Goal: Task Accomplishment & Management: Use online tool/utility

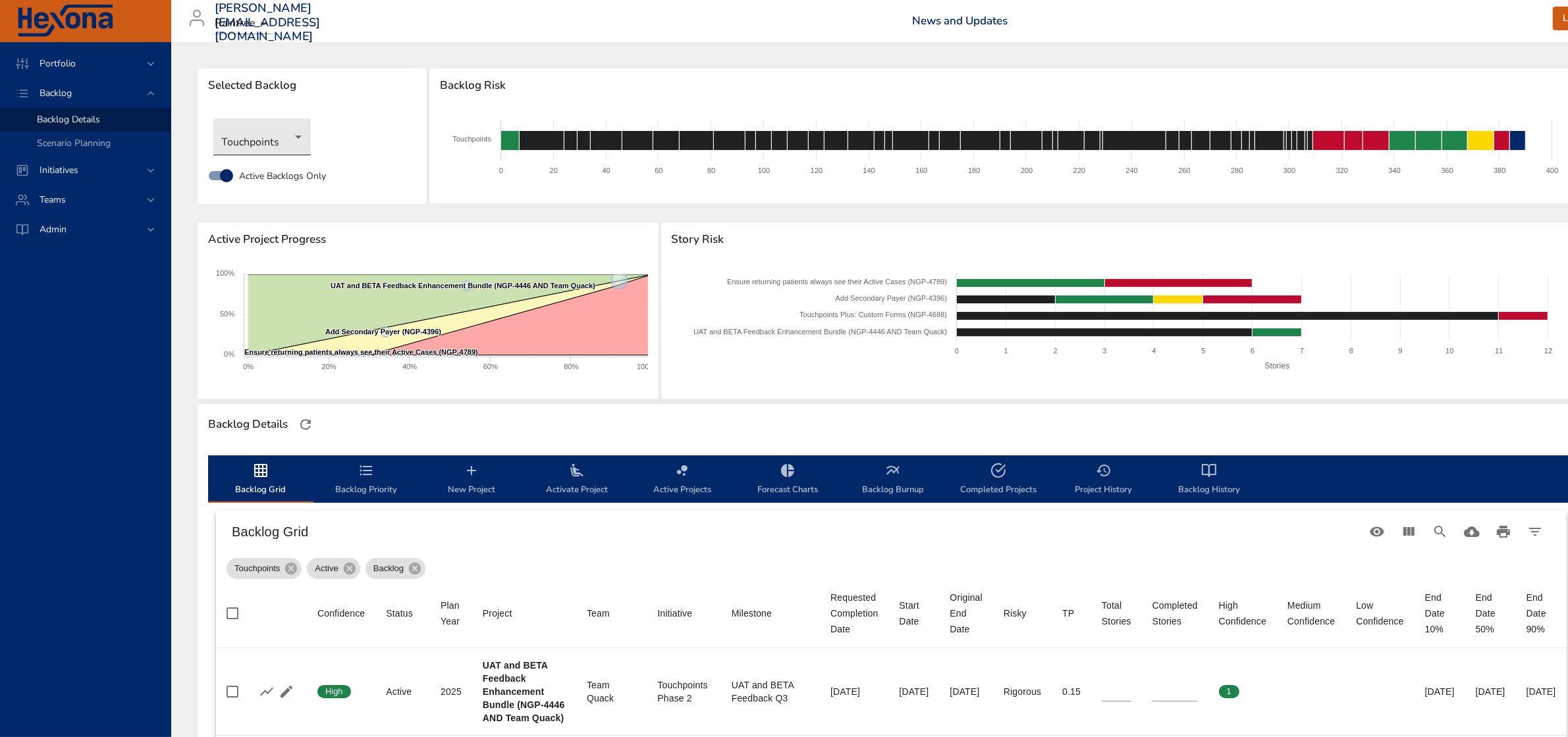
click at [283, 132] on body "Portfolio Backlog Backlog Details Scenario Planning Initiatives Teams Admin fau…" at bounding box center [784, 368] width 1568 height 737
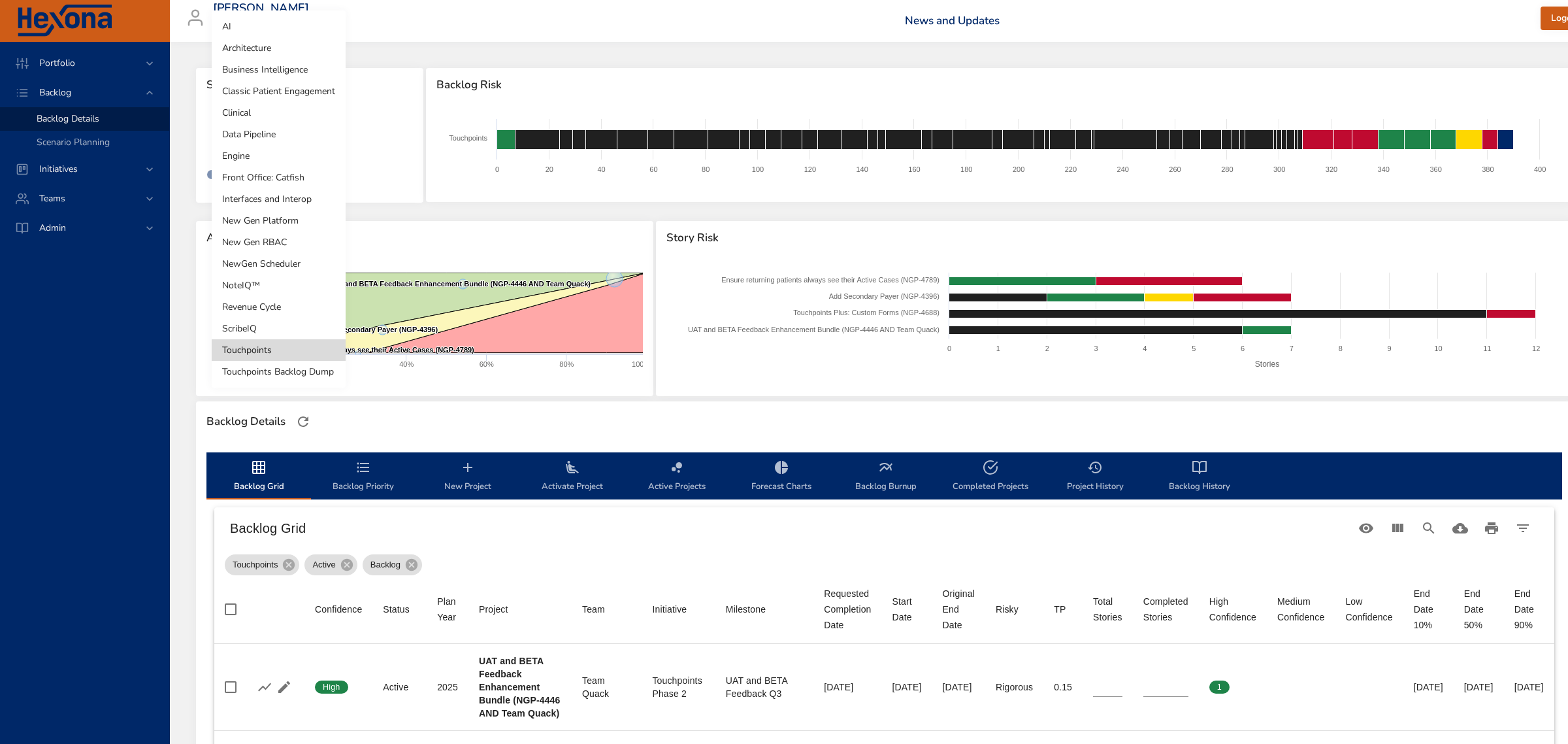
click at [261, 266] on li "NewGen Scheduler" at bounding box center [278, 264] width 134 height 21
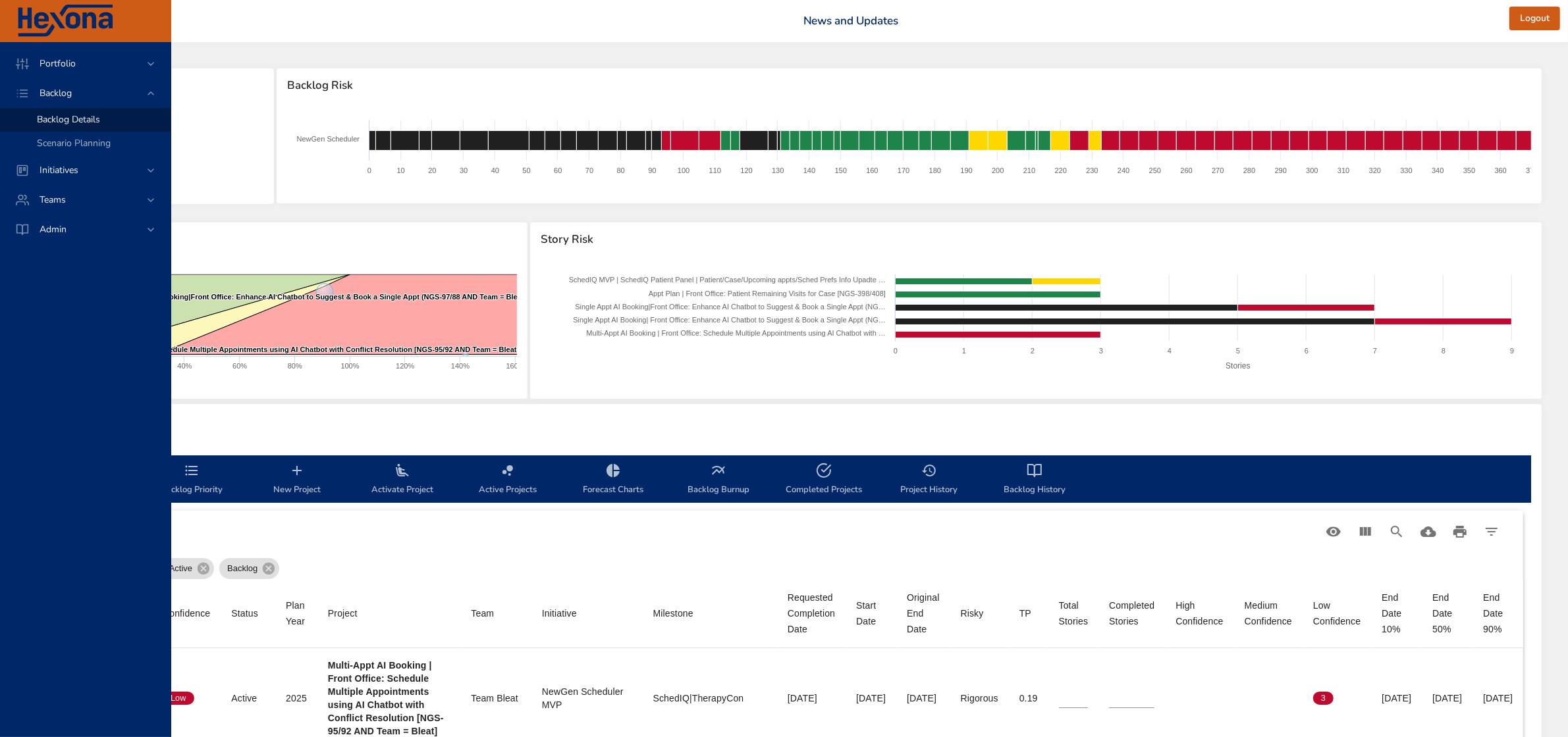
scroll to position [0, 255]
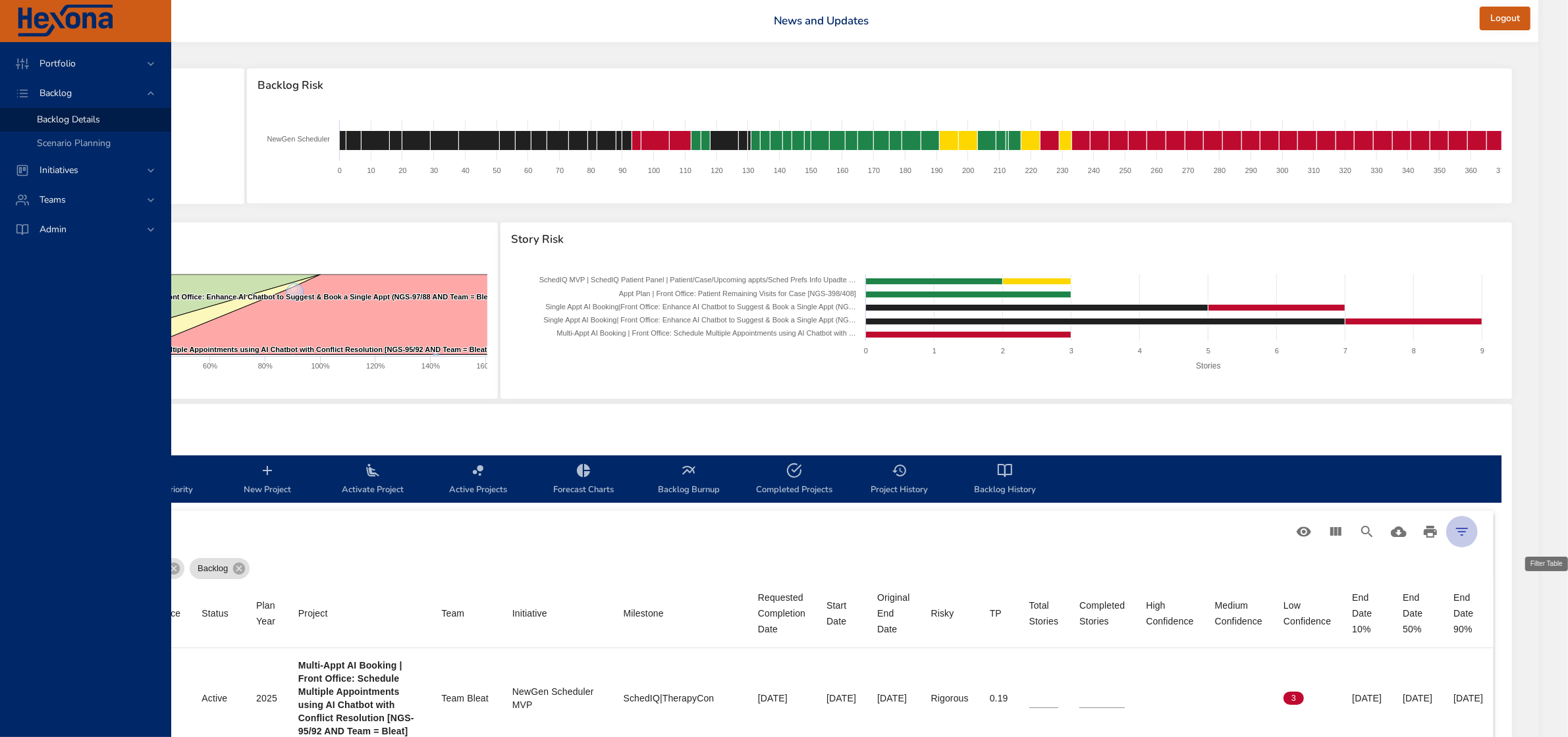
click at [1470, 527] on icon "Filter Table" at bounding box center [1462, 532] width 16 height 16
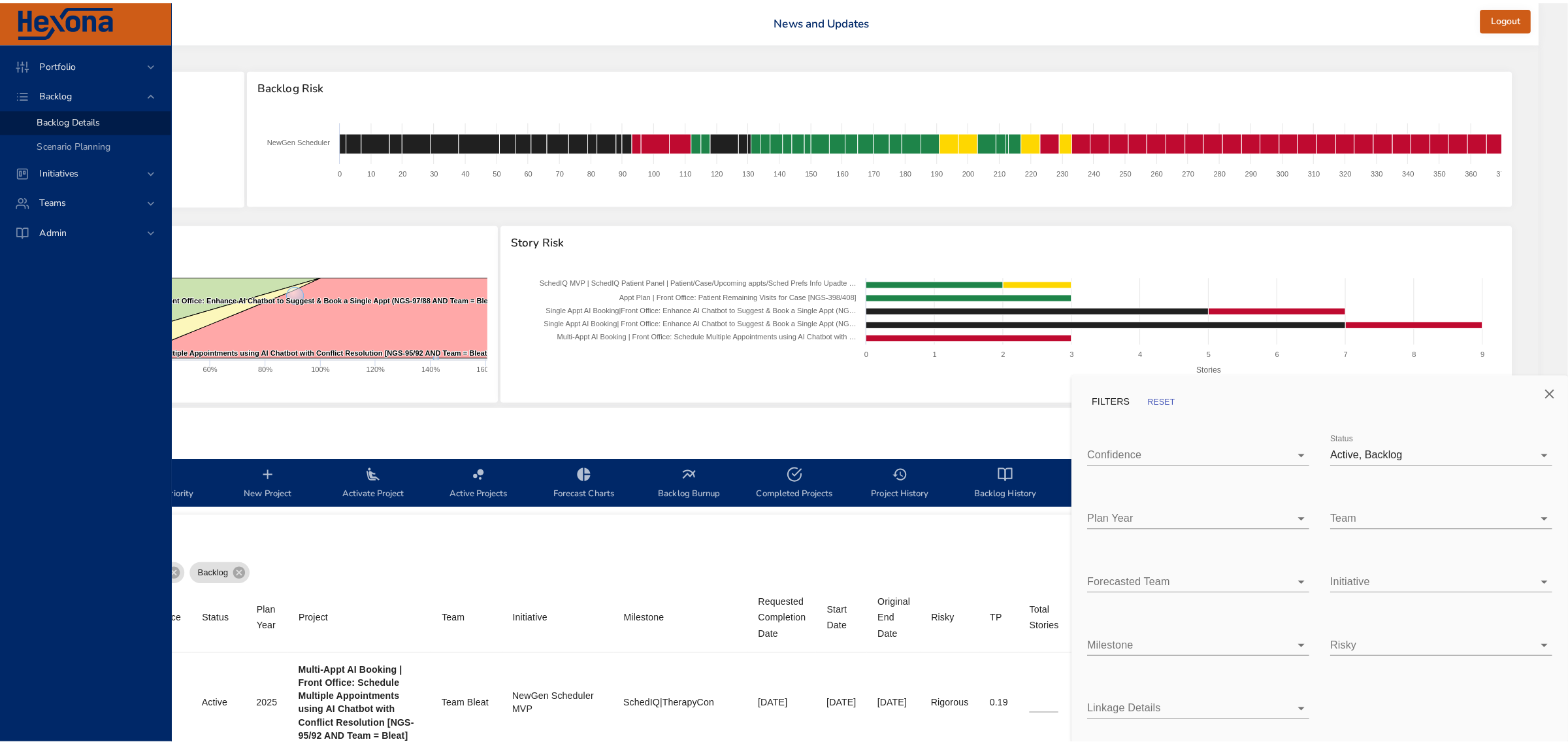
scroll to position [0, 245]
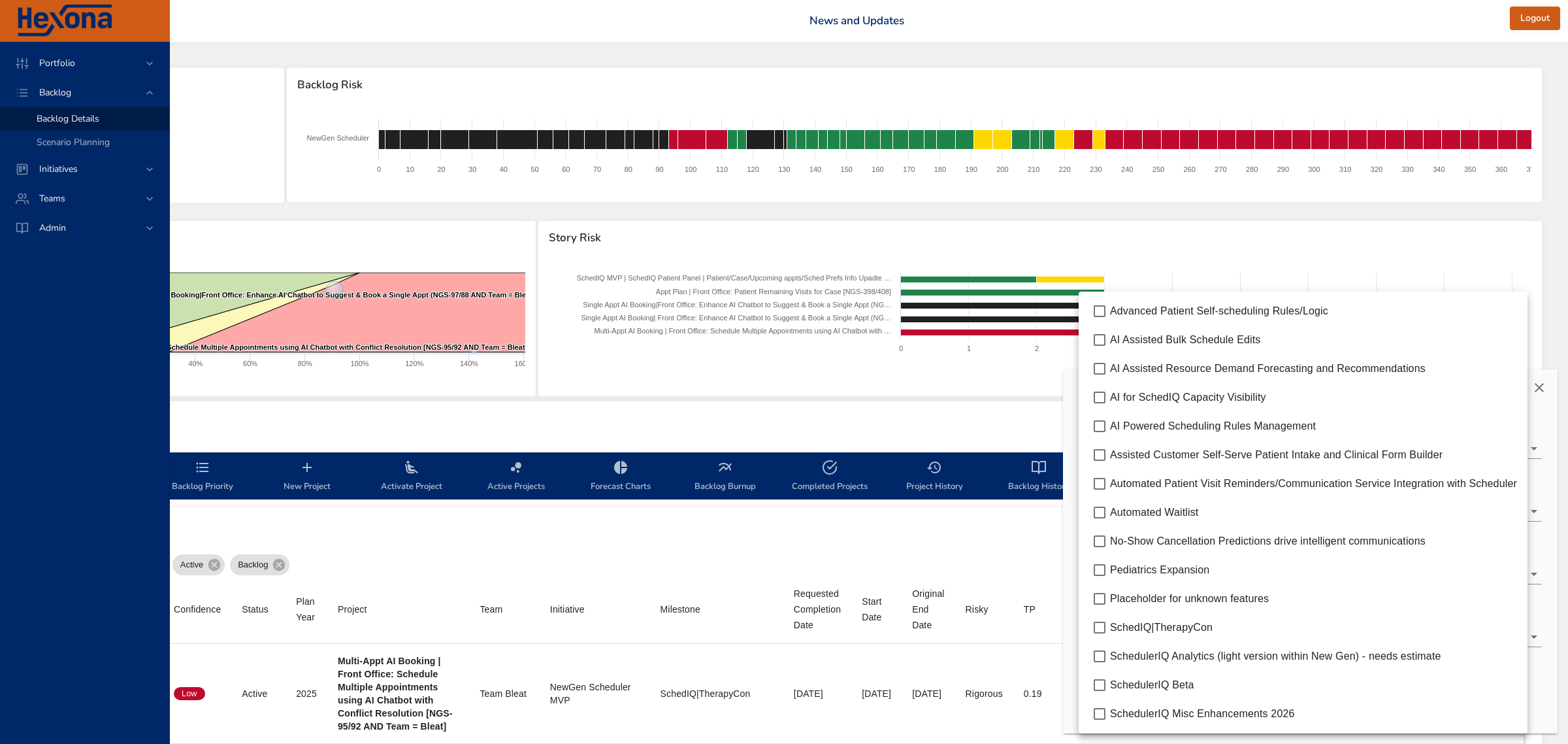
click at [1161, 632] on body "Portfolio Backlog Backlog Details Scenario Planning Initiatives Teams Admin fau…" at bounding box center [622, 372] width 1568 height 744
click at [1157, 687] on span "SchedulerIQ Beta" at bounding box center [1152, 685] width 84 height 12
type input "*"
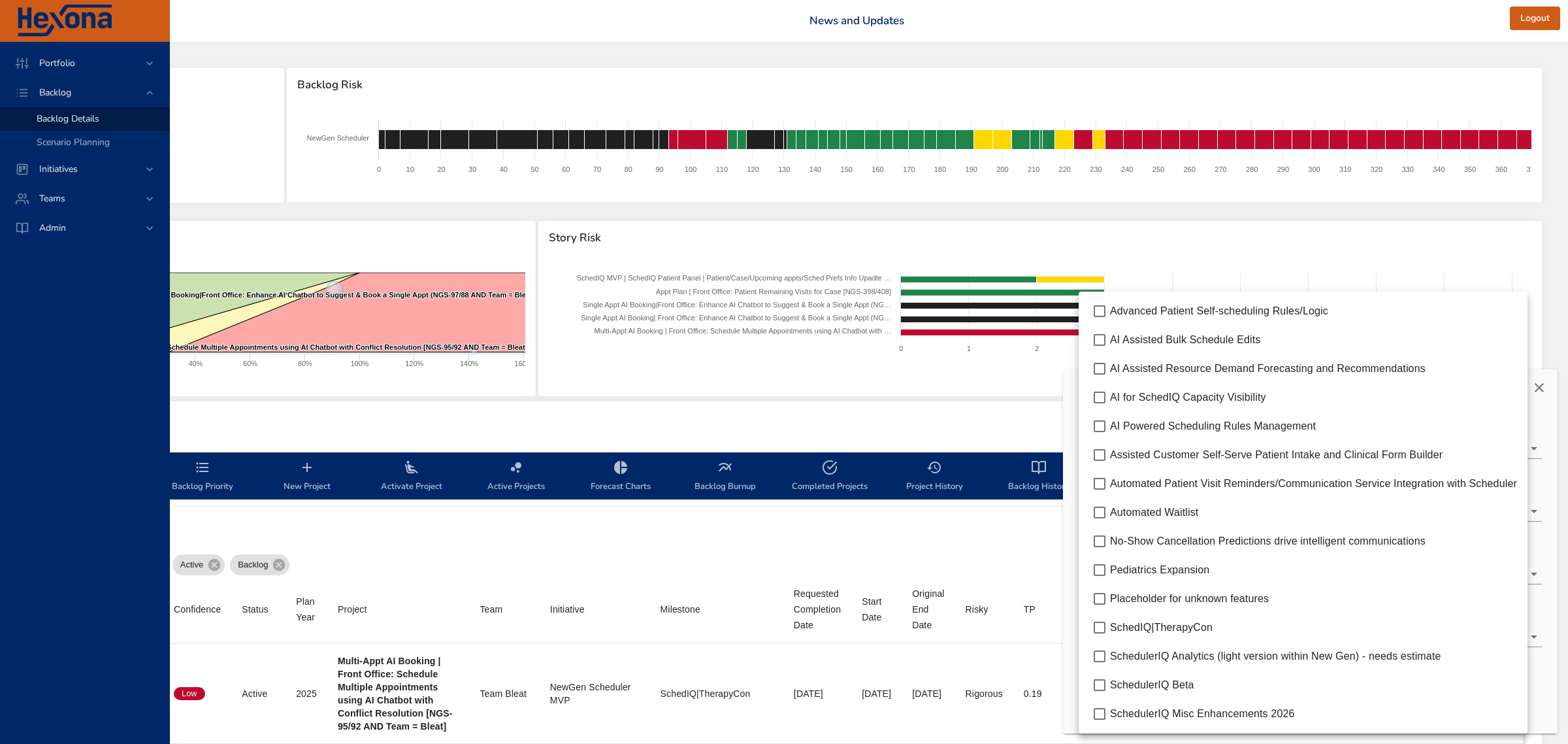
type input "*"
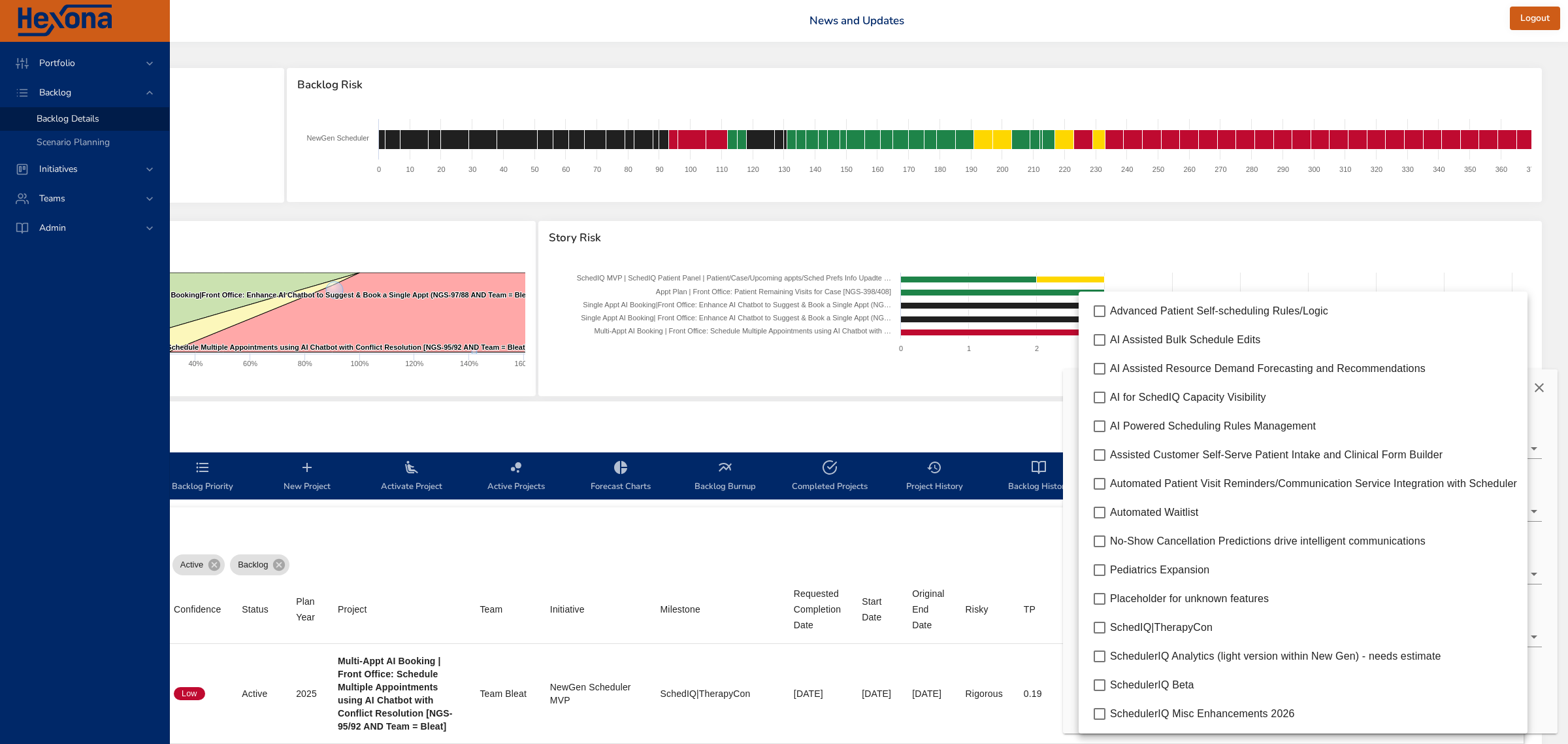
type input "*"
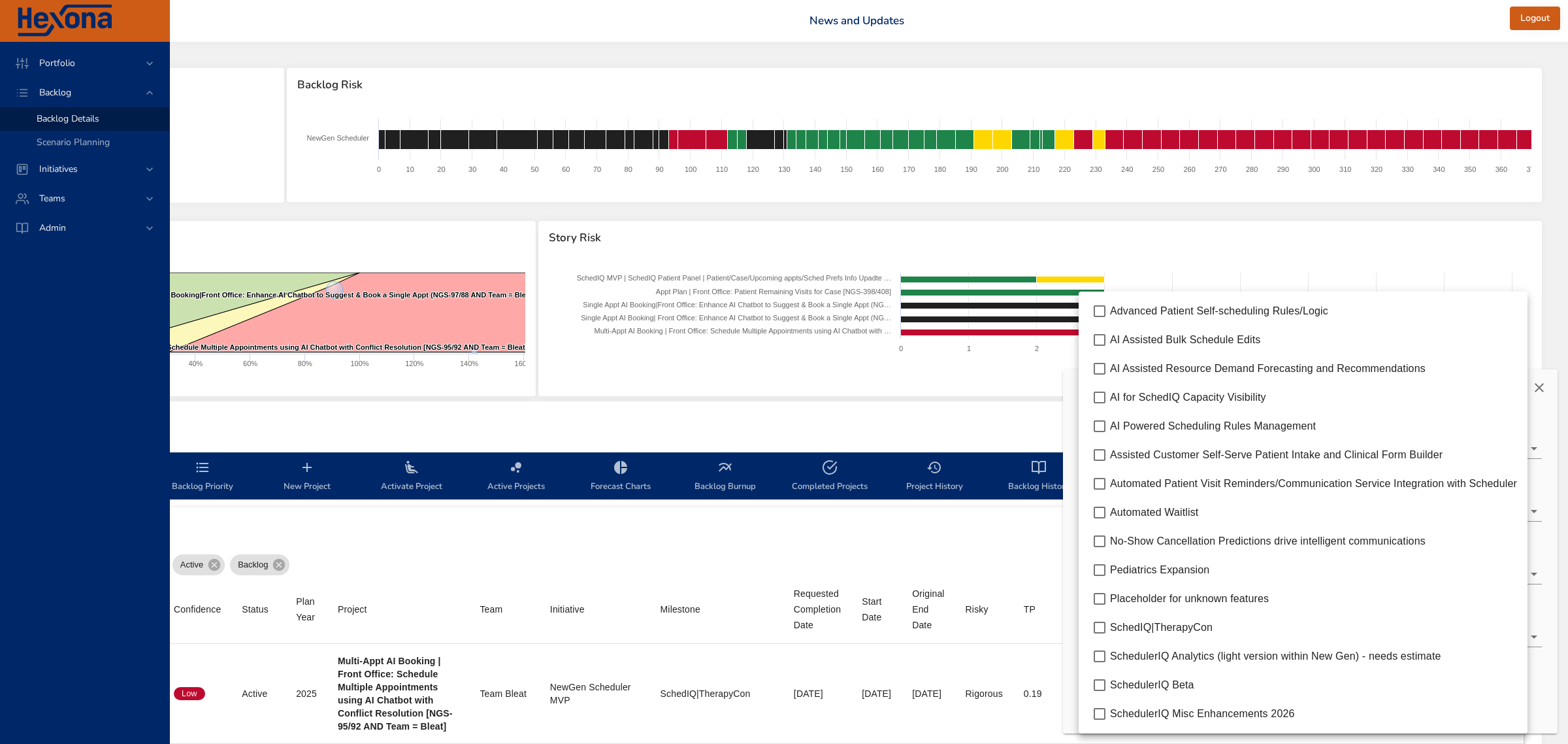
type input "*"
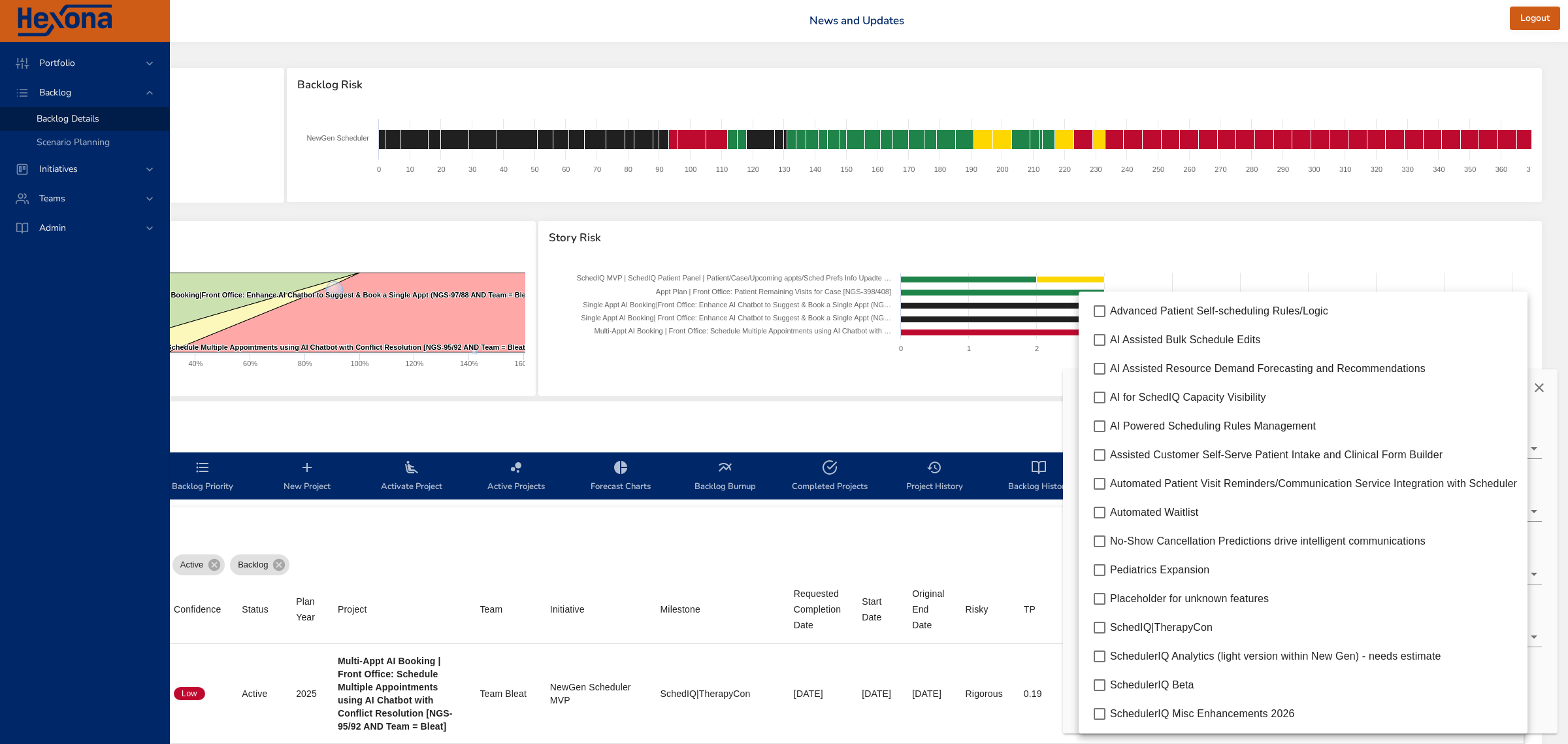
type input "*"
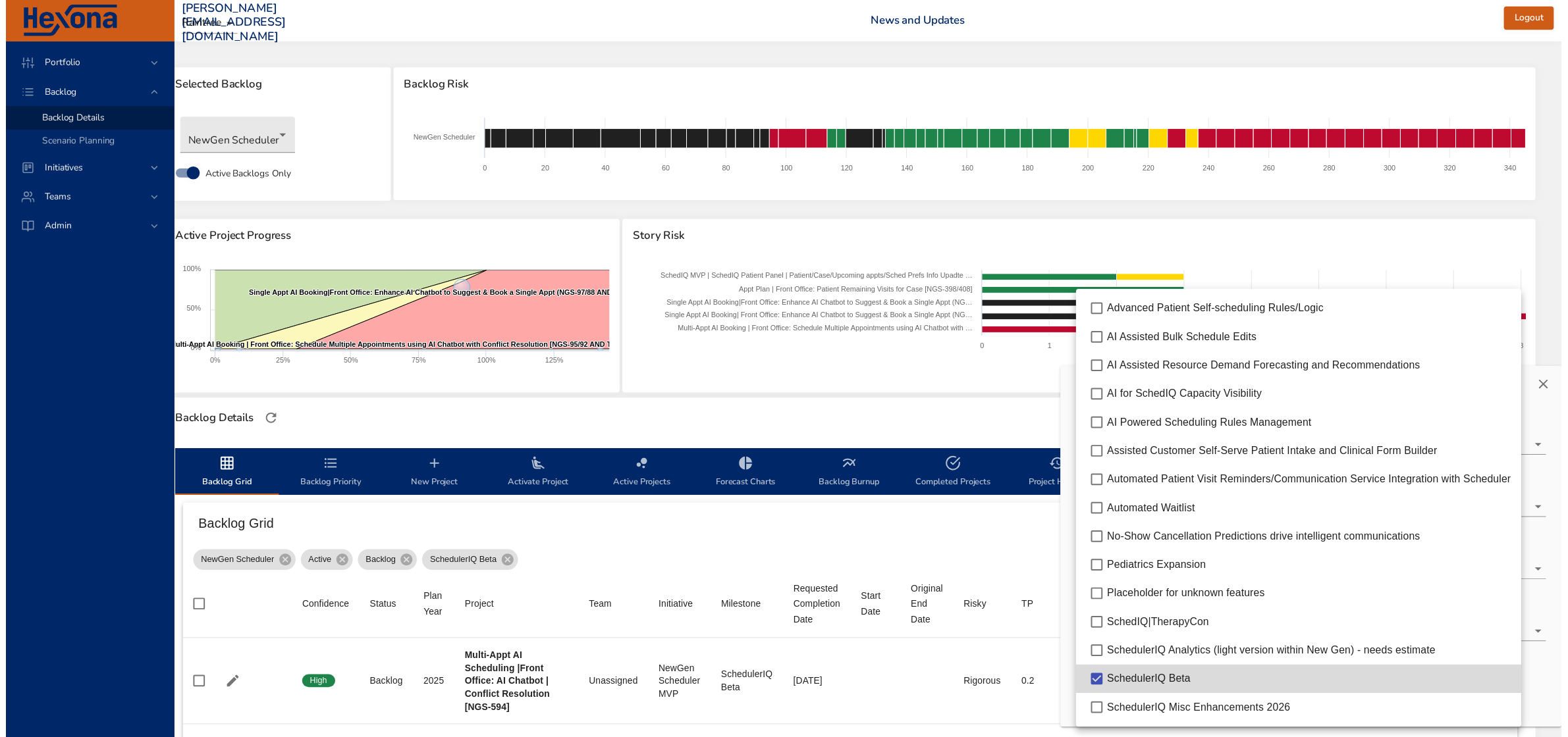
scroll to position [0, 120]
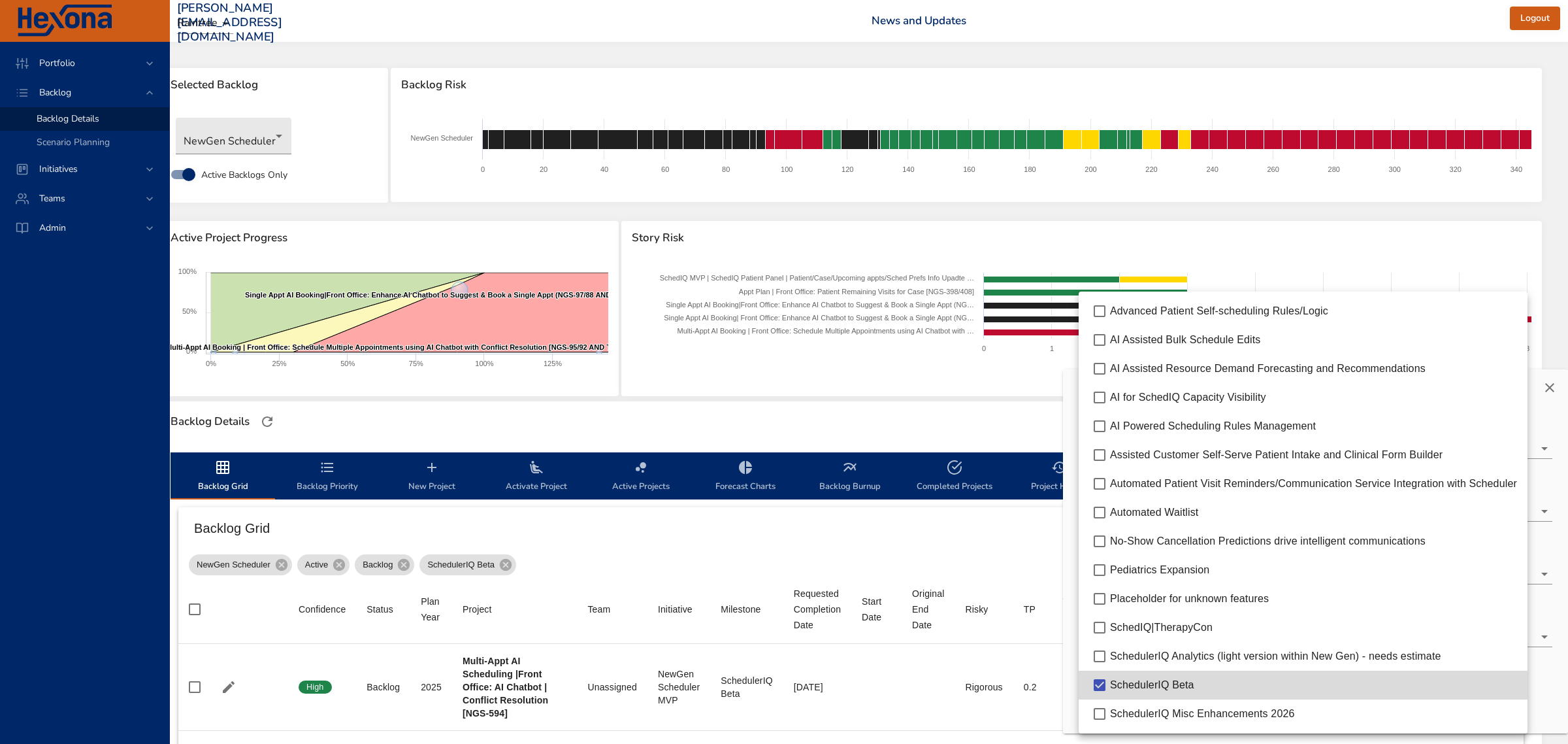
click at [949, 419] on div at bounding box center [784, 372] width 1568 height 744
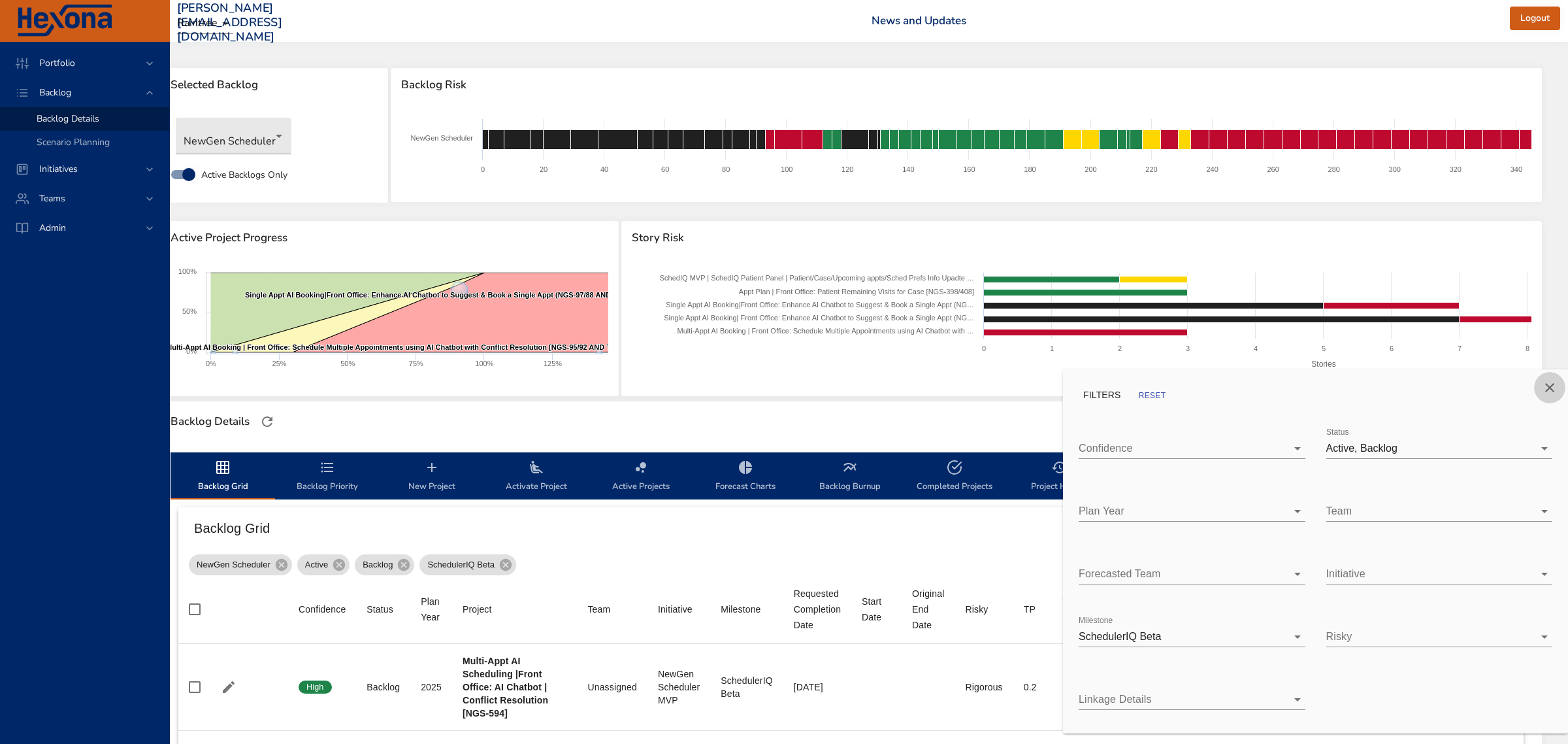
click at [1547, 376] on button "Close" at bounding box center [1549, 387] width 31 height 31
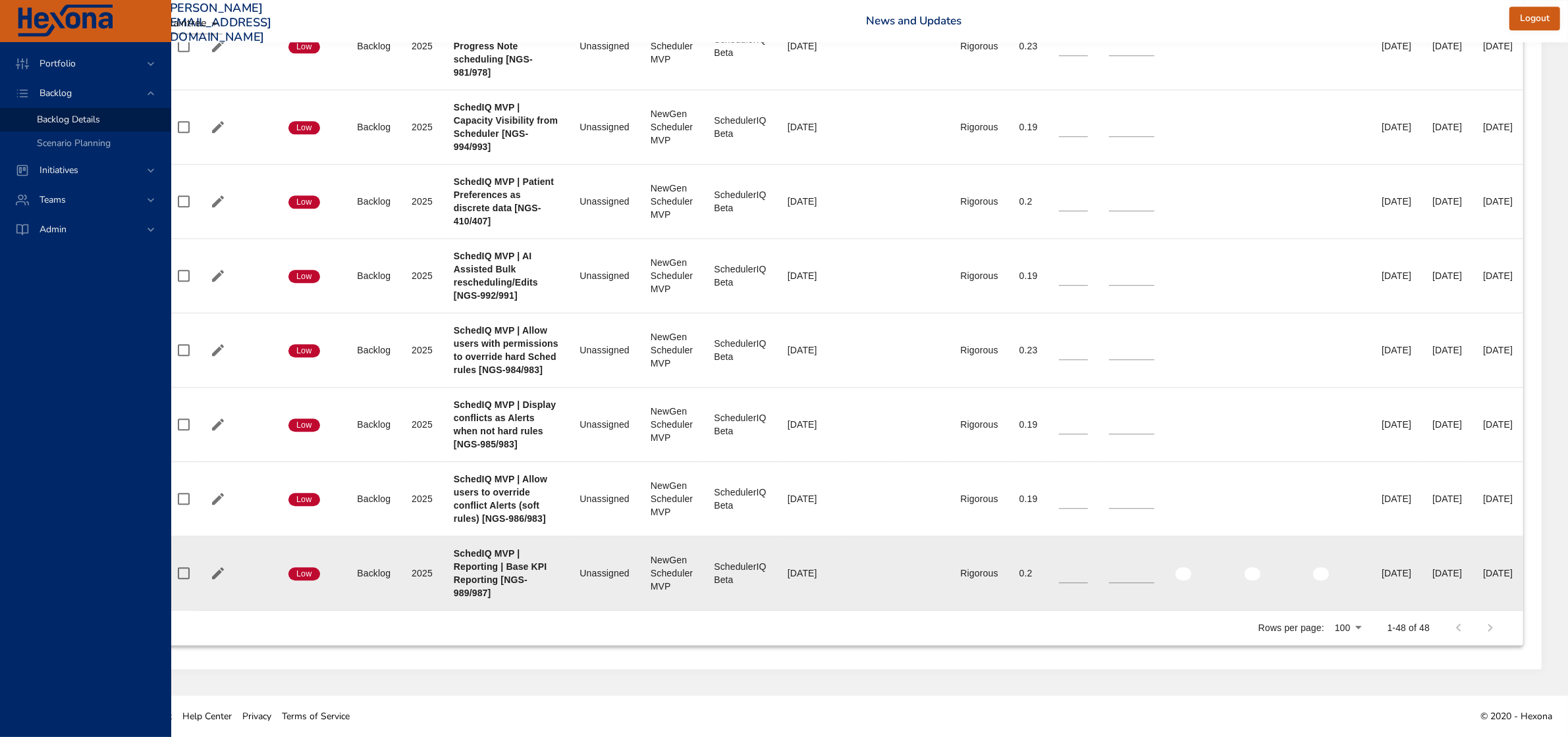
scroll to position [4120, 120]
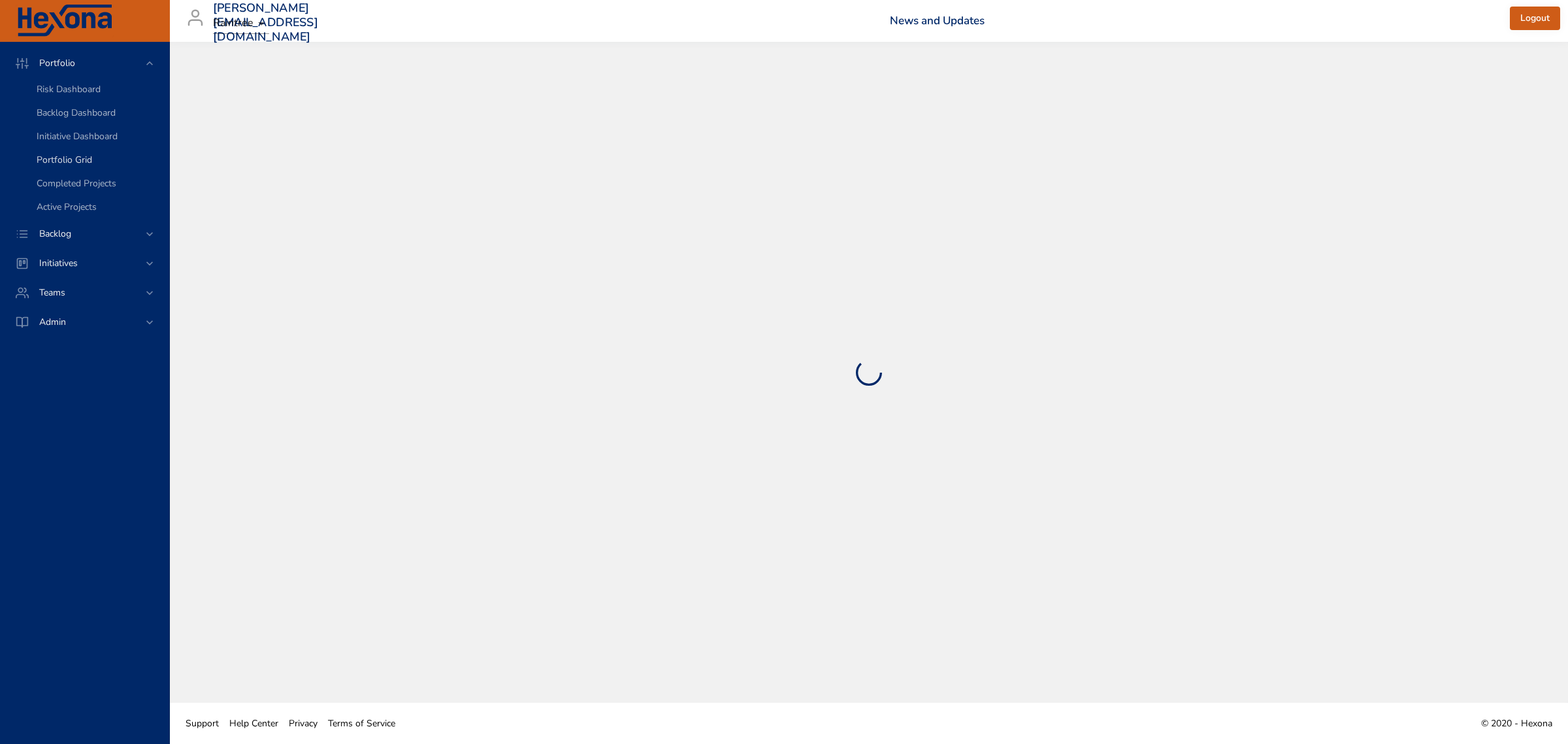
click at [58, 153] on span "Portfolio Grid" at bounding box center [64, 159] width 56 height 12
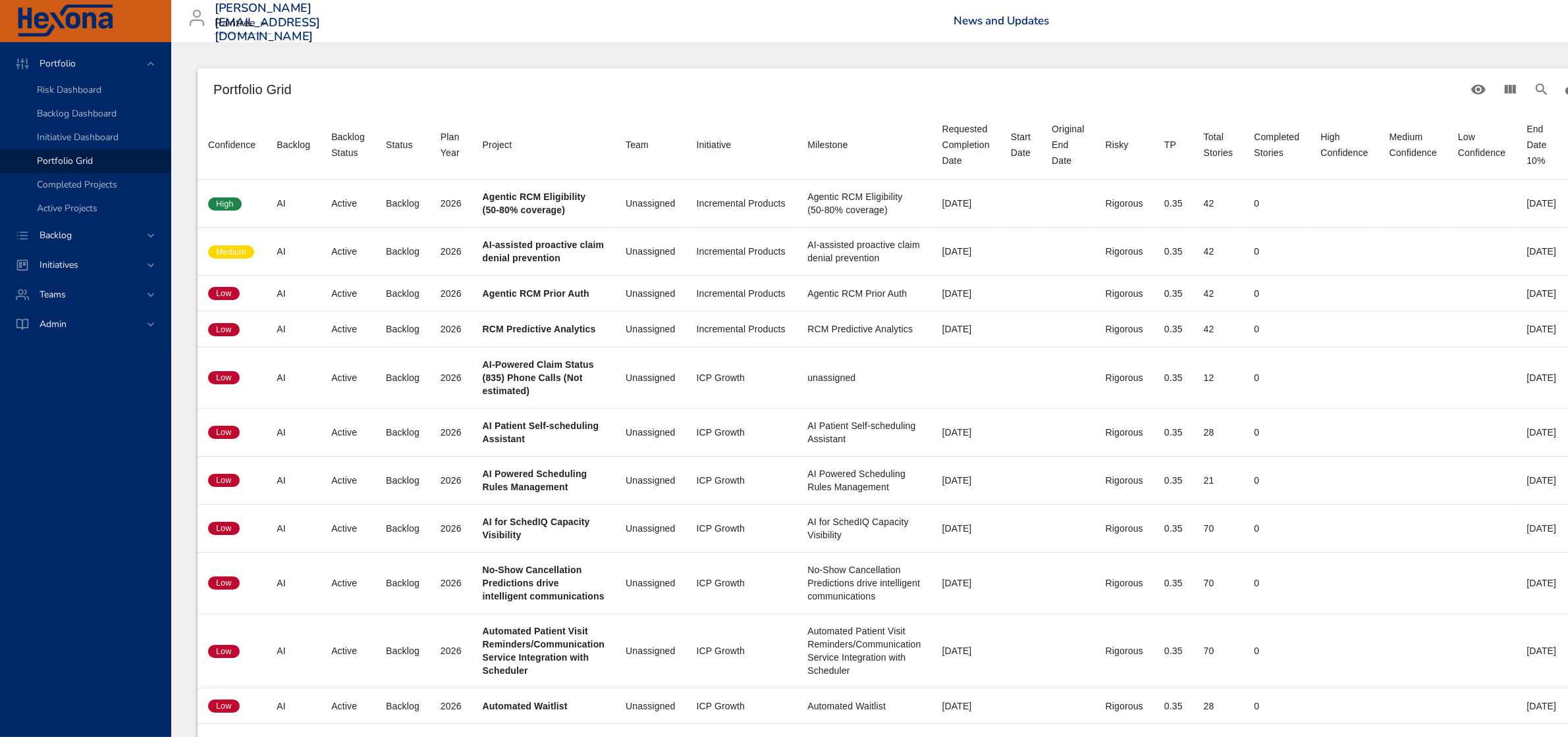
click at [1173, 29] on div "[PERSON_NAME][EMAIL_ADDRESS][DOMAIN_NAME] Raintree News and Updates Logout" at bounding box center [933, 21] width 1507 height 42
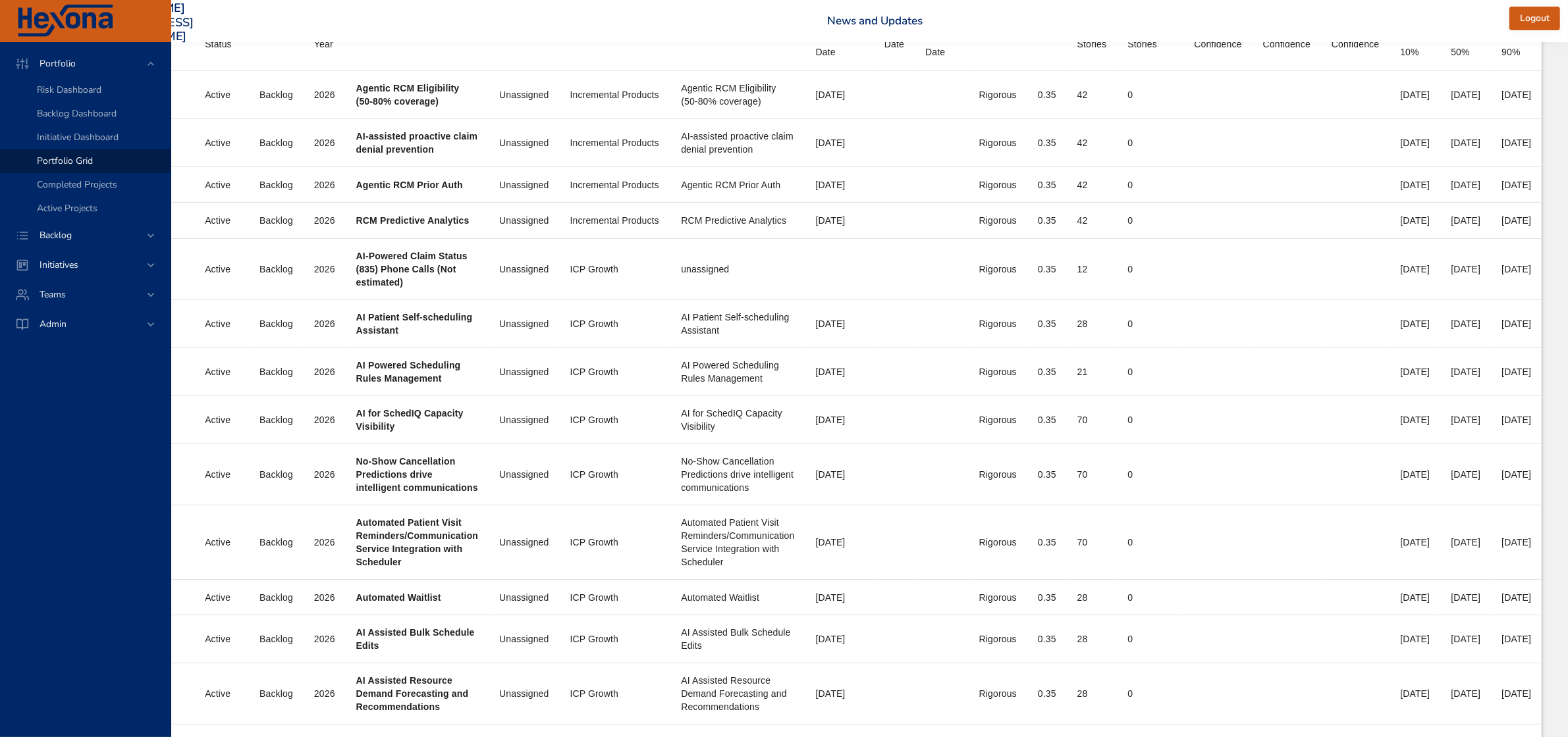
scroll to position [0, 178]
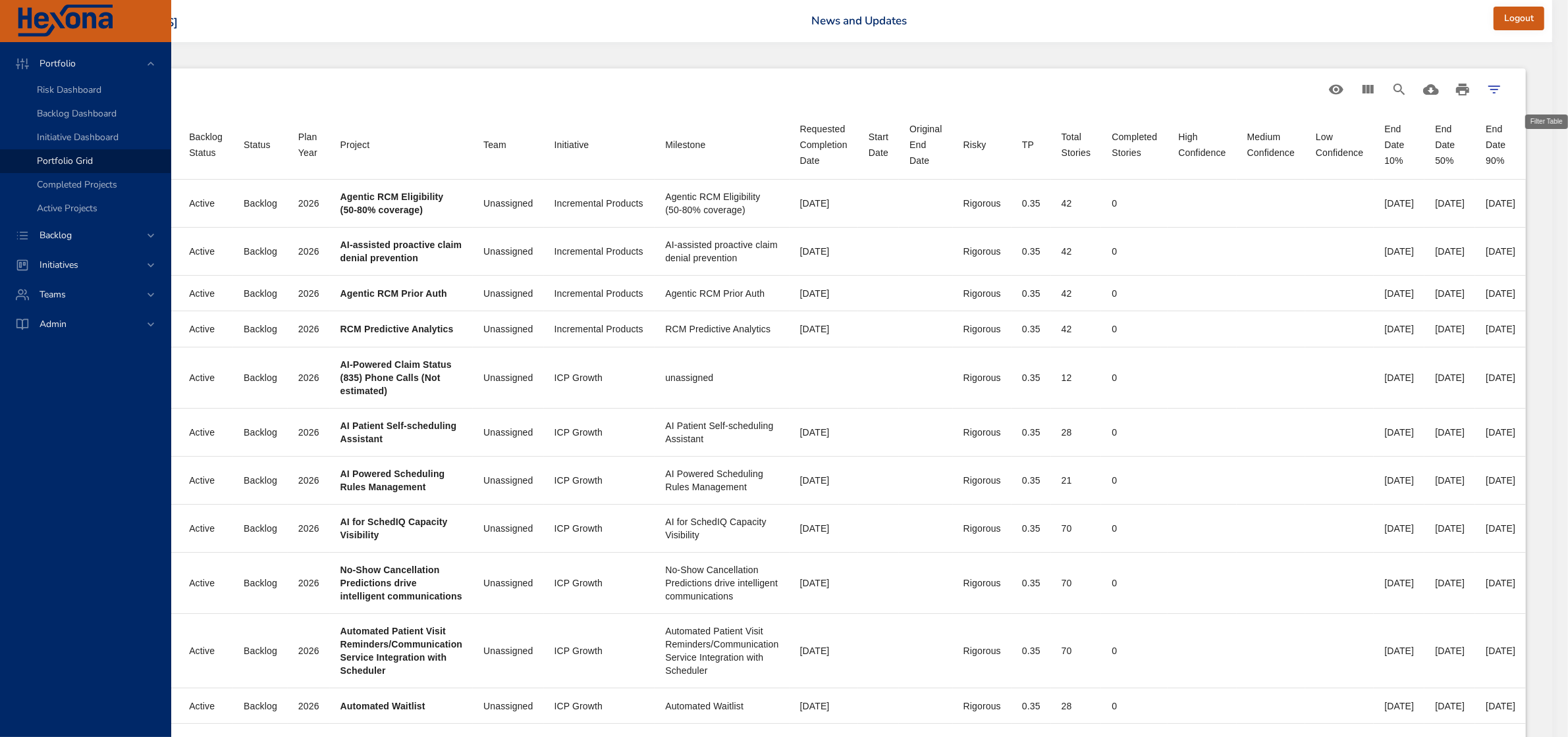
click at [1502, 93] on icon "Filter Table" at bounding box center [1495, 90] width 16 height 16
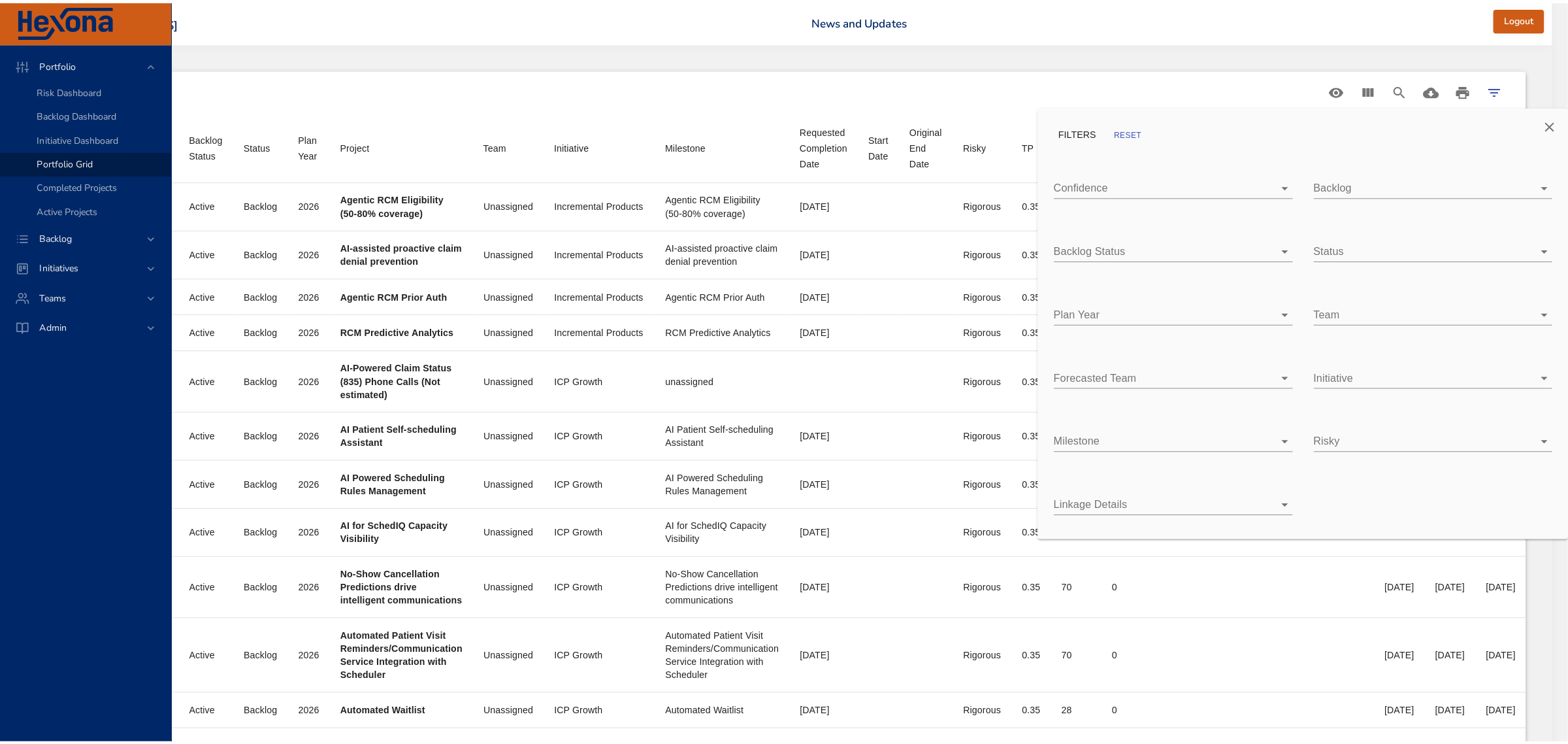
scroll to position [0, 165]
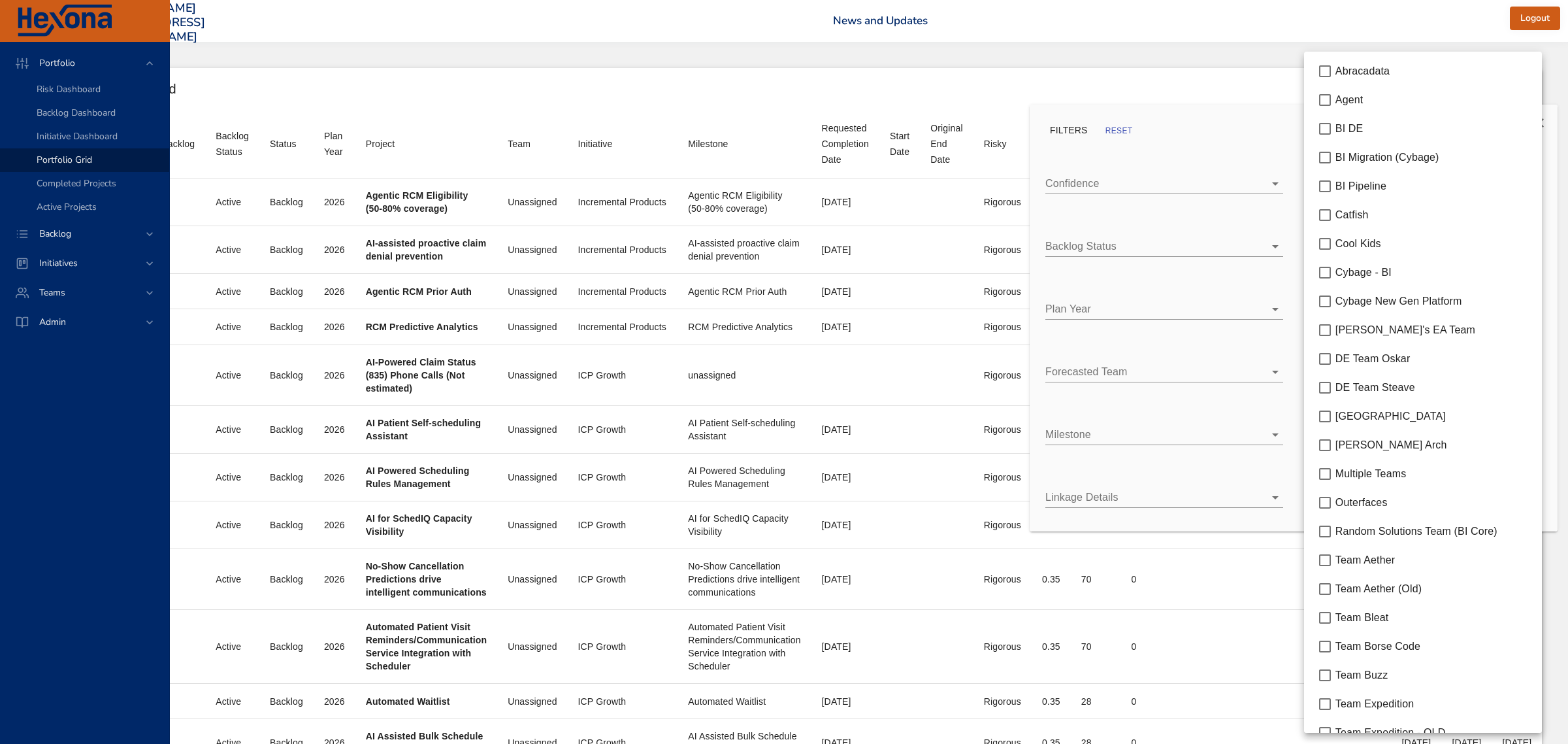
click at [1350, 315] on body "Portfolio Risk Dashboard Backlog Dashboard Initiative Dashboard Portfolio Grid …" at bounding box center [670, 372] width 1568 height 744
click at [1202, 81] on div at bounding box center [784, 372] width 1568 height 744
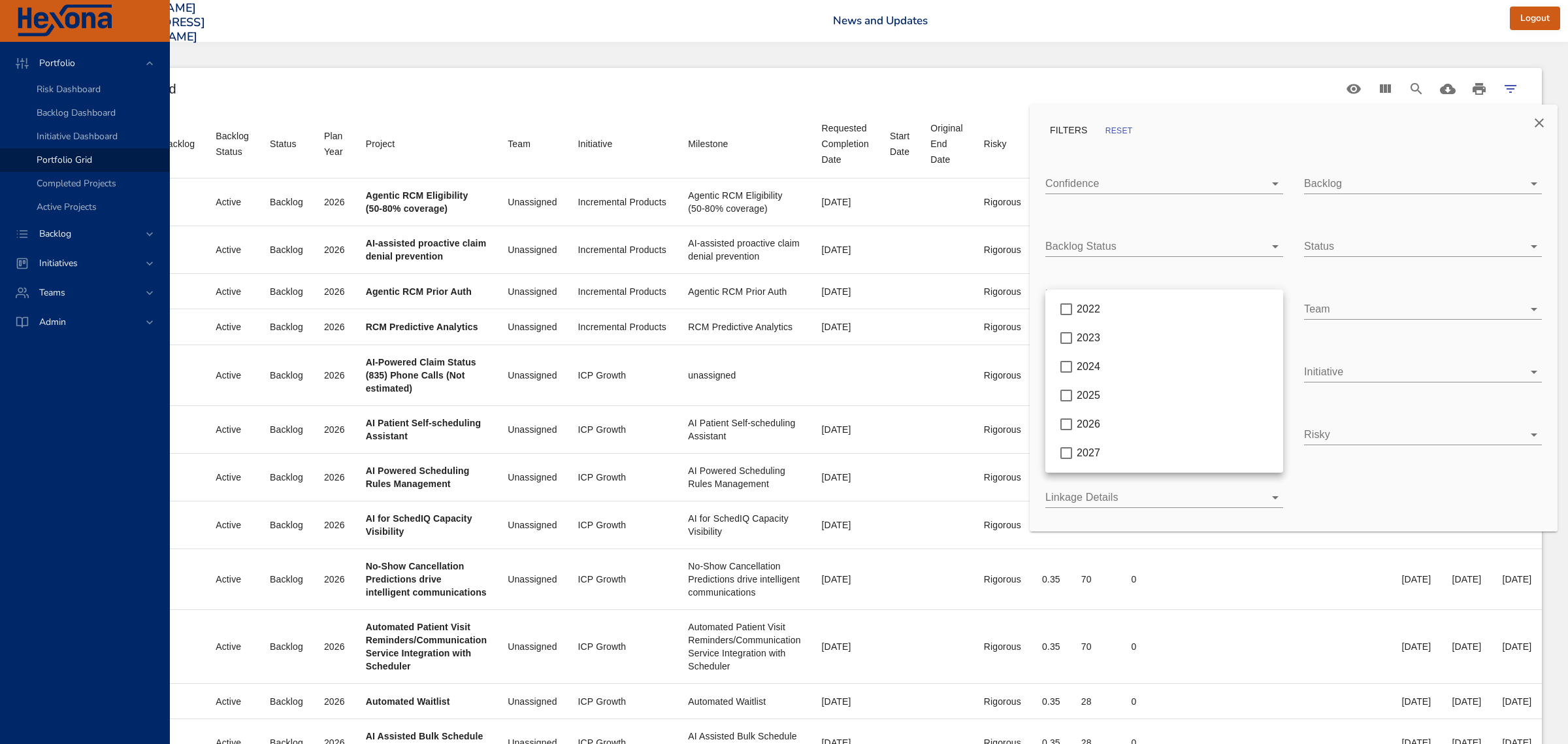
click at [1173, 311] on body "Portfolio Risk Dashboard Backlog Dashboard Initiative Dashboard Portfolio Grid …" at bounding box center [670, 372] width 1568 height 744
click at [1129, 417] on div "2026" at bounding box center [1174, 424] width 196 height 16
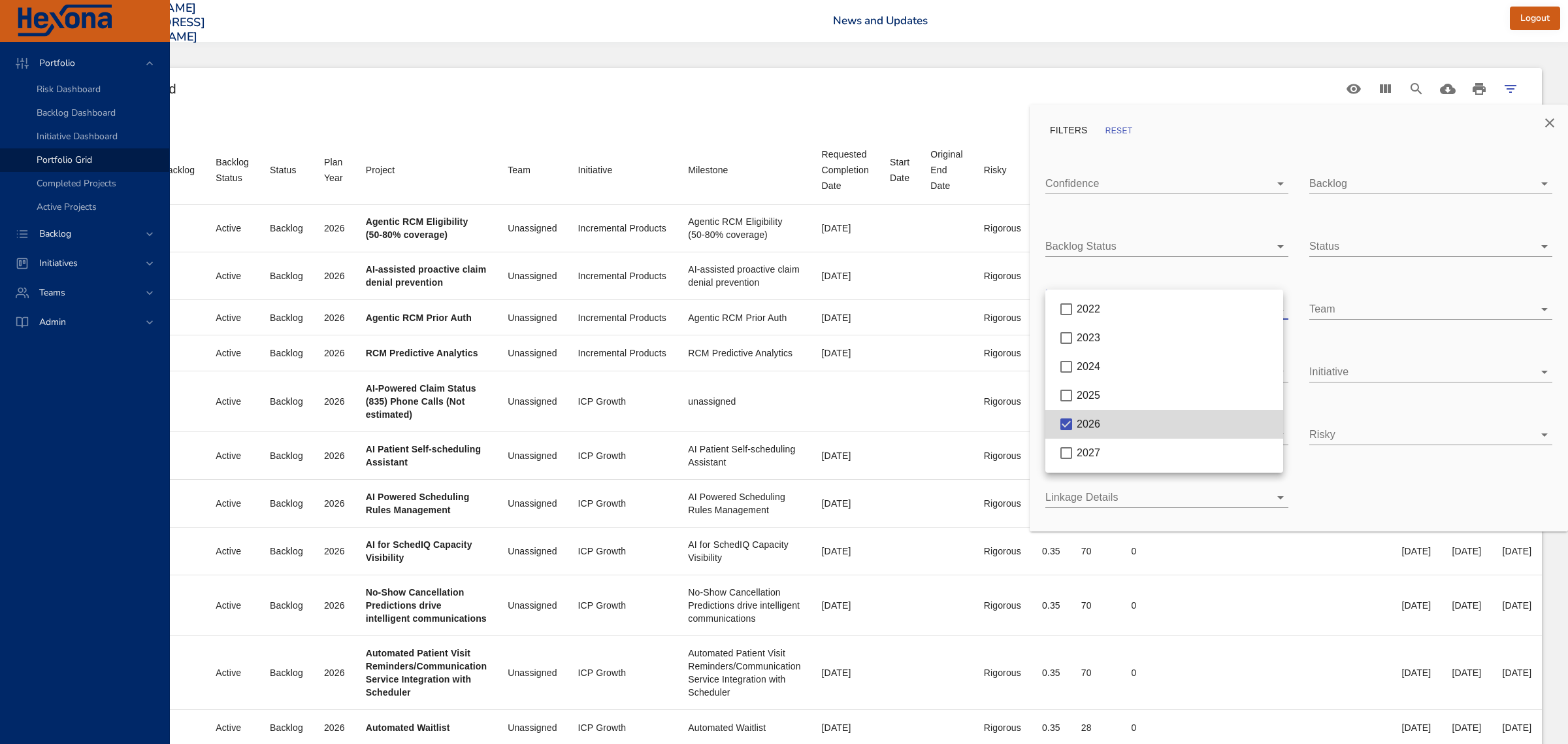
click at [1332, 375] on div at bounding box center [784, 372] width 1568 height 744
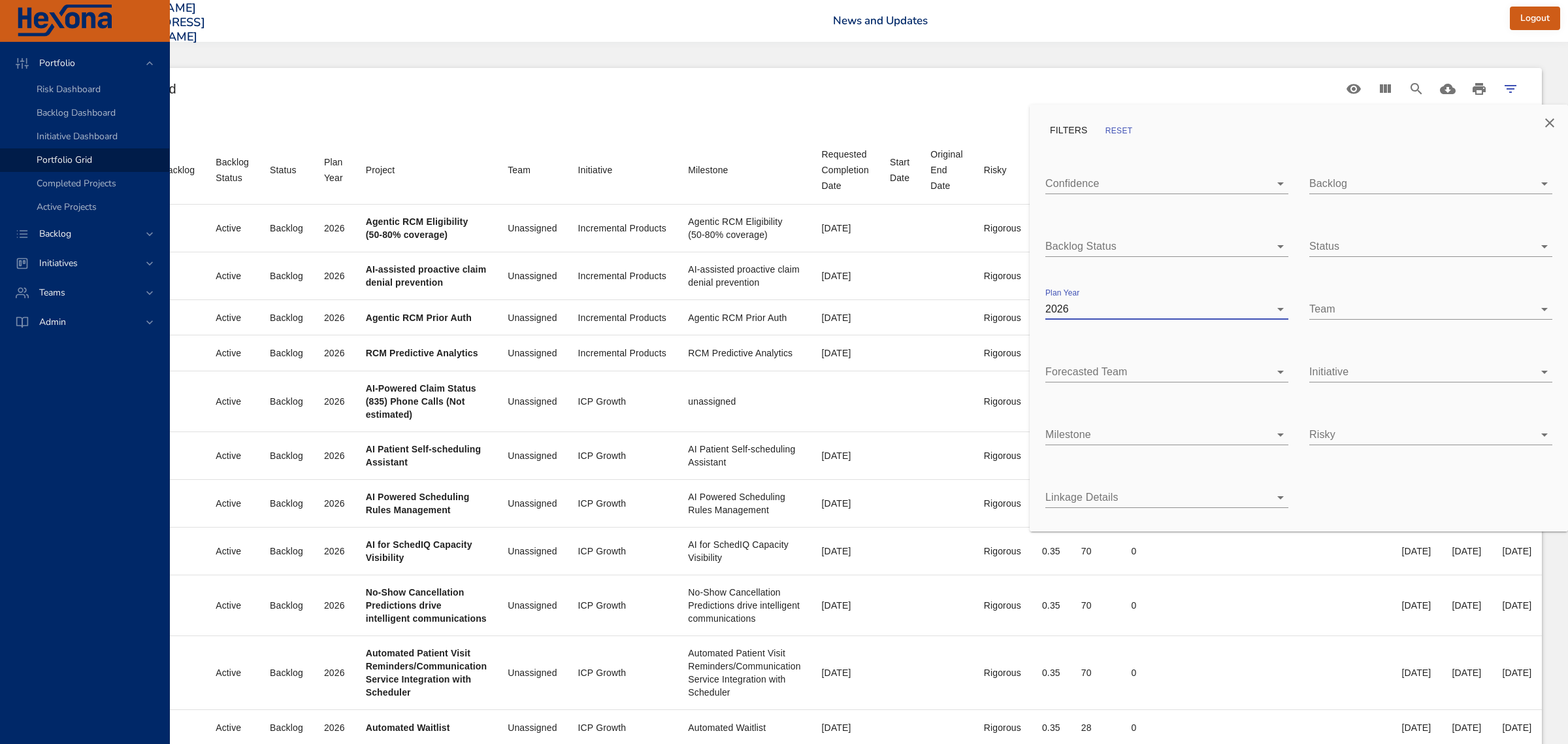
click at [1332, 375] on body "Portfolio Risk Dashboard Backlog Dashboard Initiative Dashboard Portfolio Grid …" at bounding box center [670, 372] width 1568 height 744
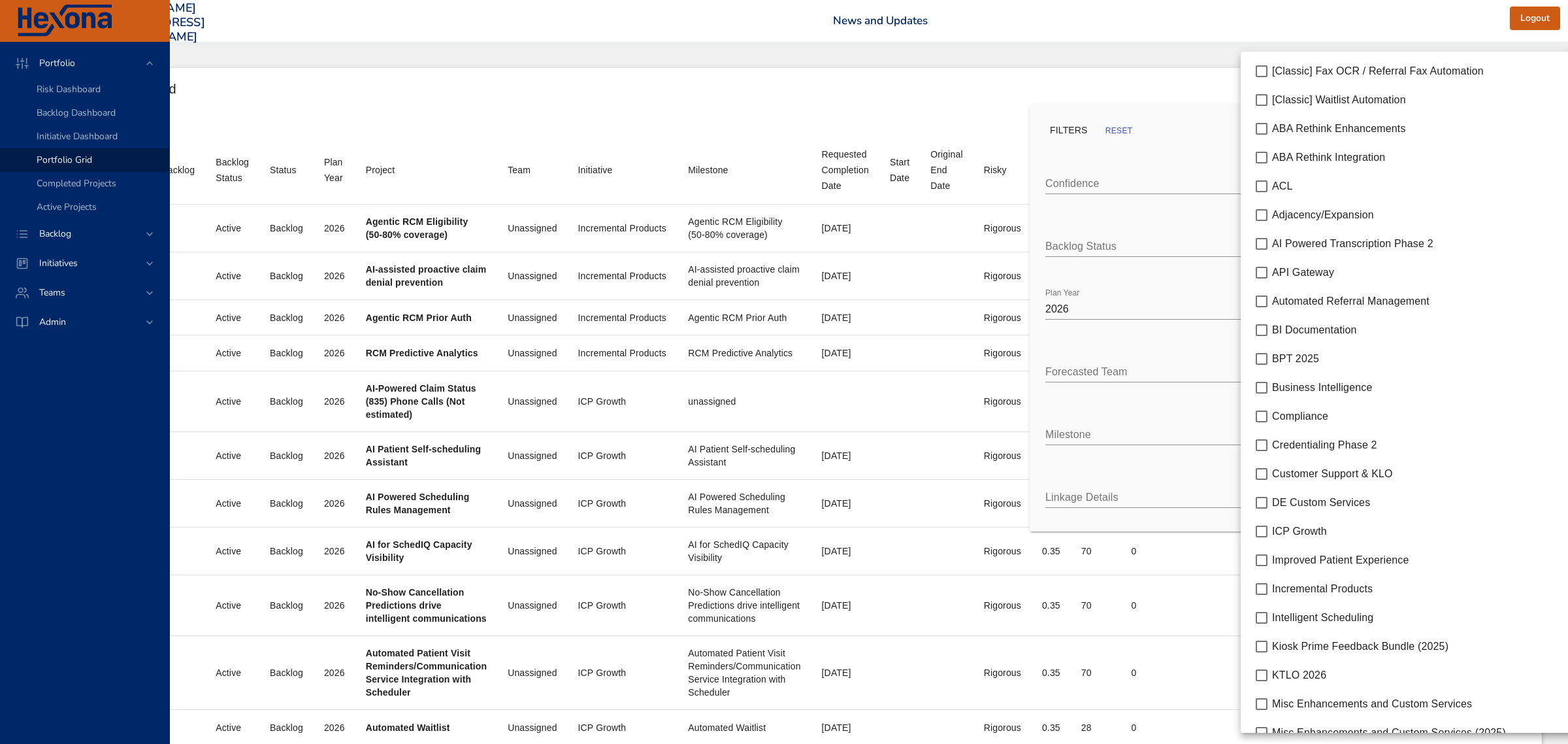
click at [1326, 220] on span "Adjacency/Expansion" at bounding box center [1323, 214] width 102 height 12
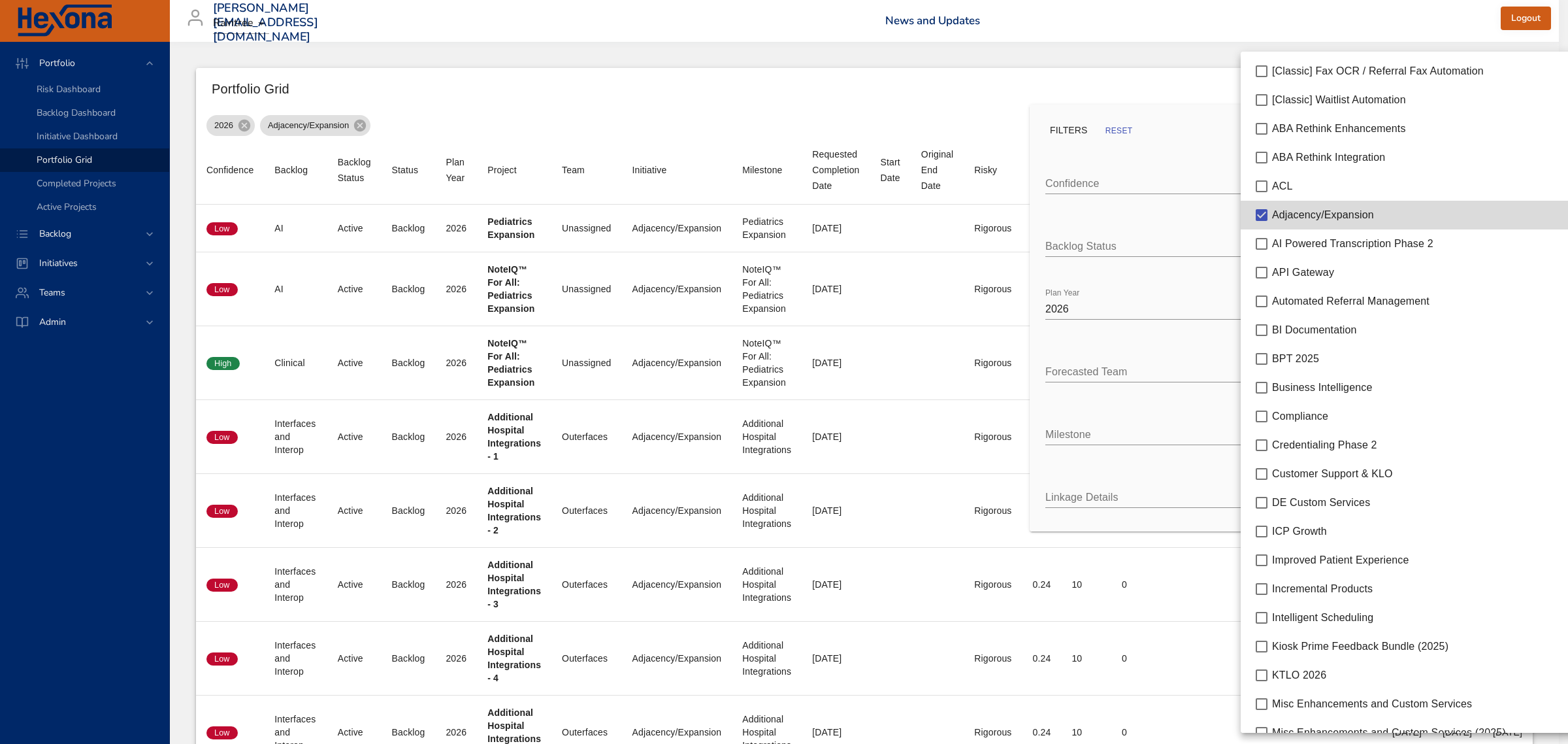
scroll to position [0, 43]
click at [1325, 527] on span "ICP Growth" at bounding box center [1300, 531] width 55 height 12
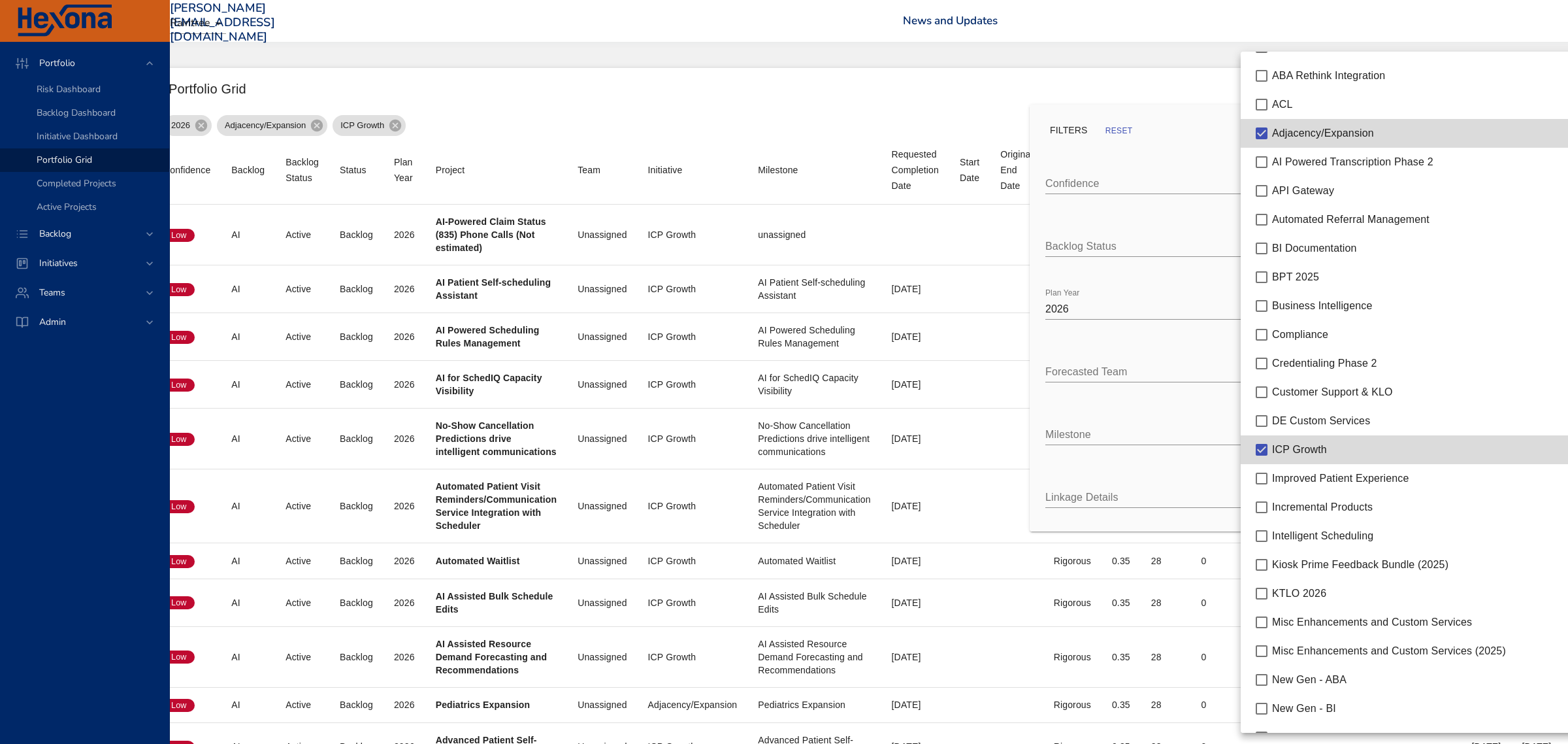
scroll to position [163, 0]
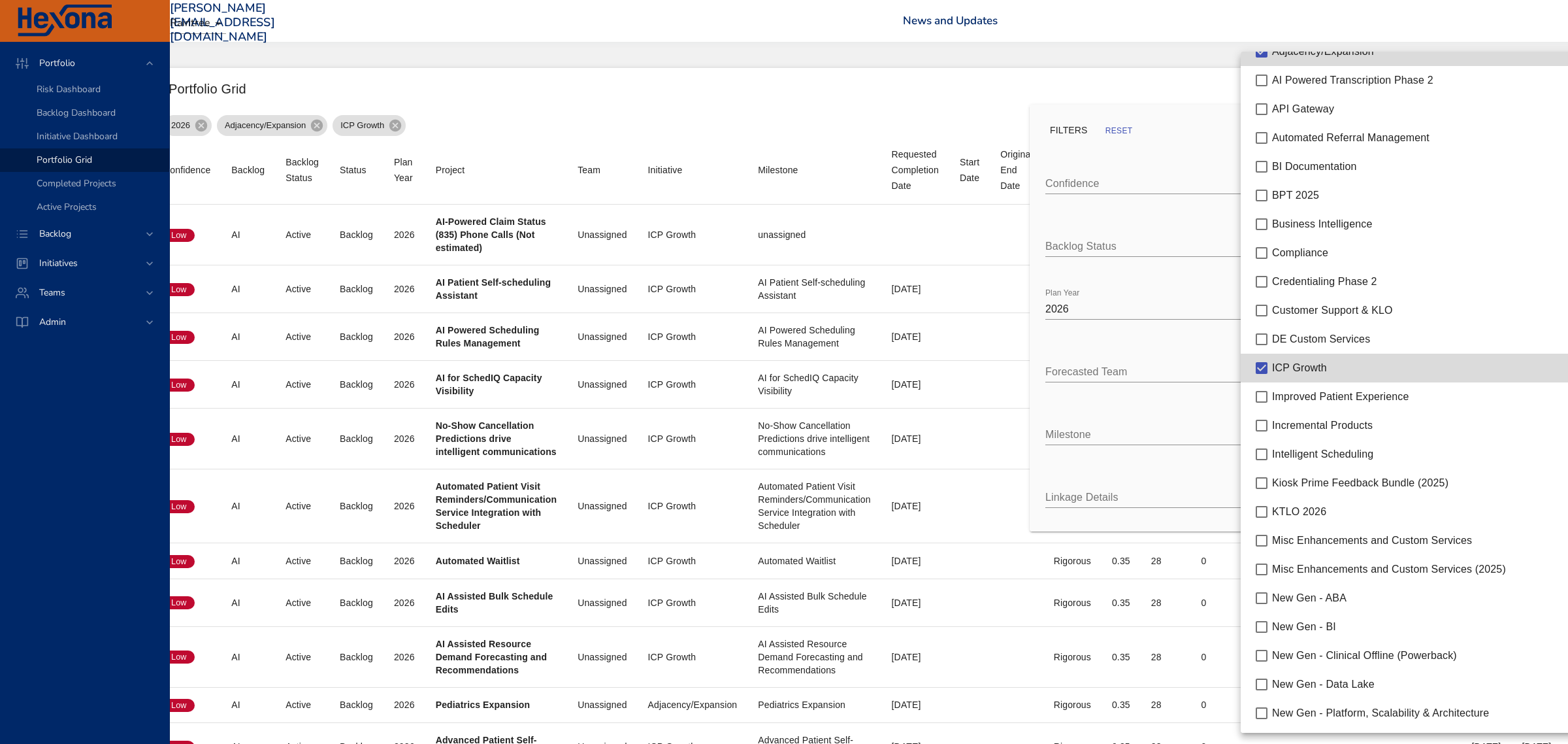
click at [1376, 430] on div "Incremental Products" at bounding box center [1419, 426] width 295 height 16
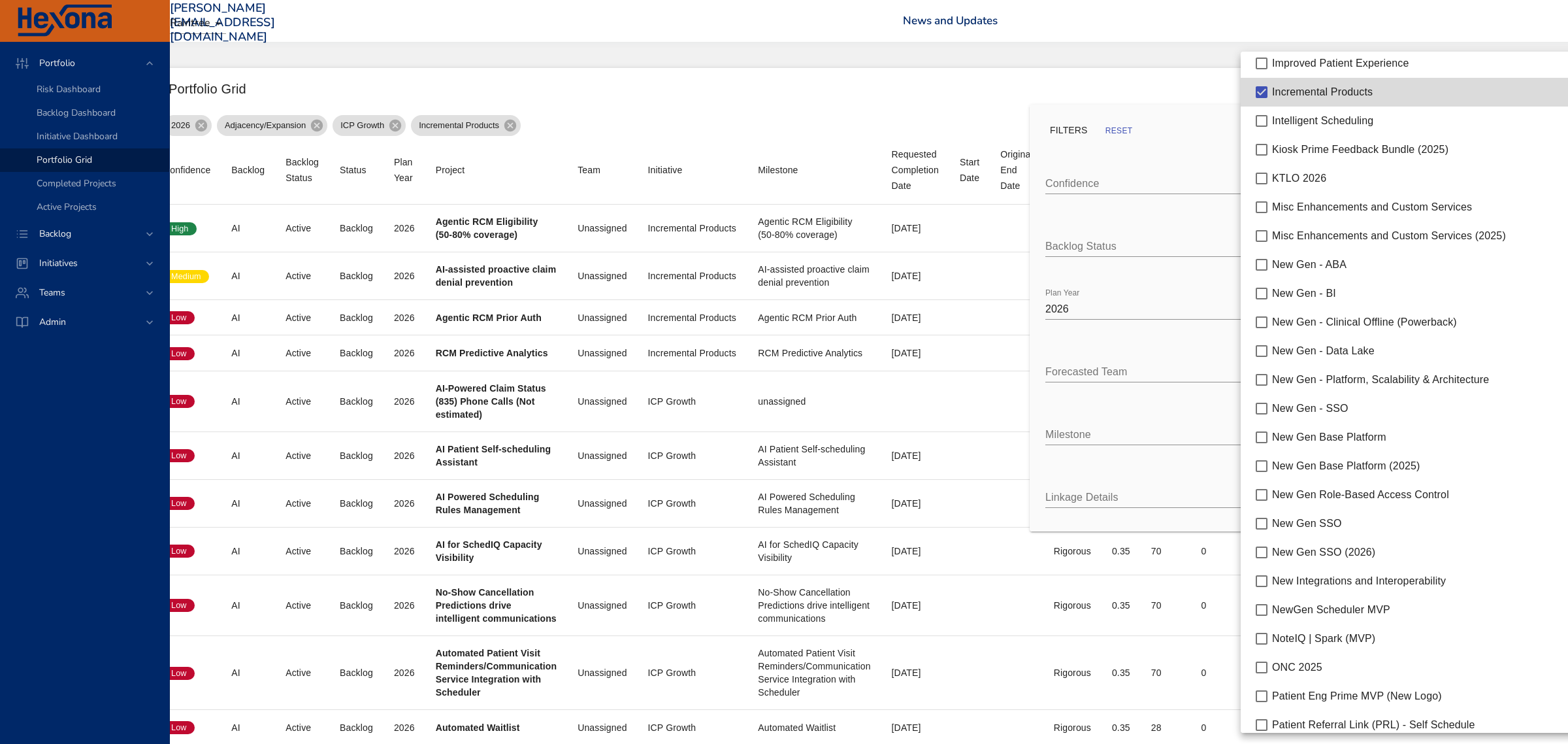
scroll to position [490, 0]
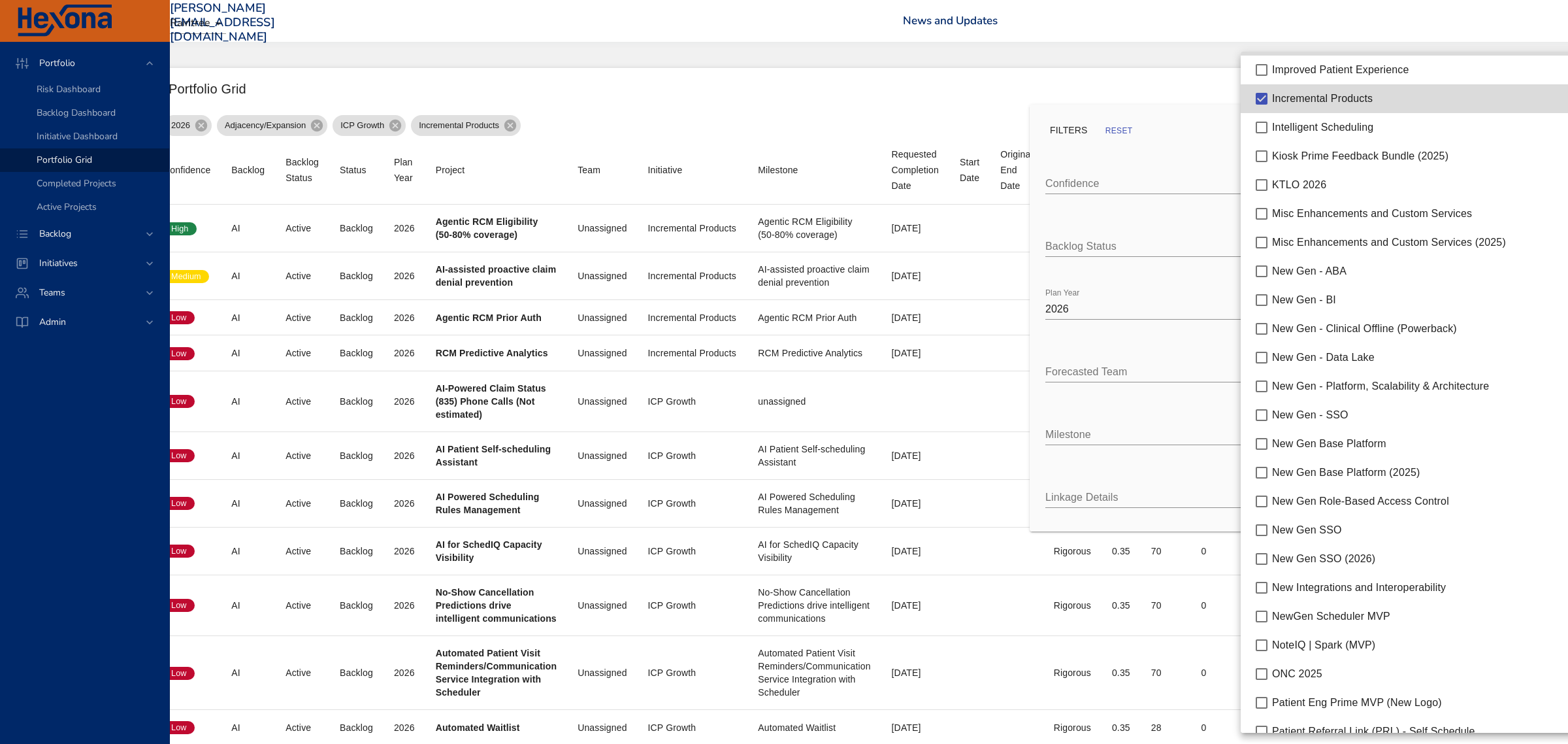
click at [1295, 188] on span "KTLO 2026" at bounding box center [1299, 184] width 54 height 12
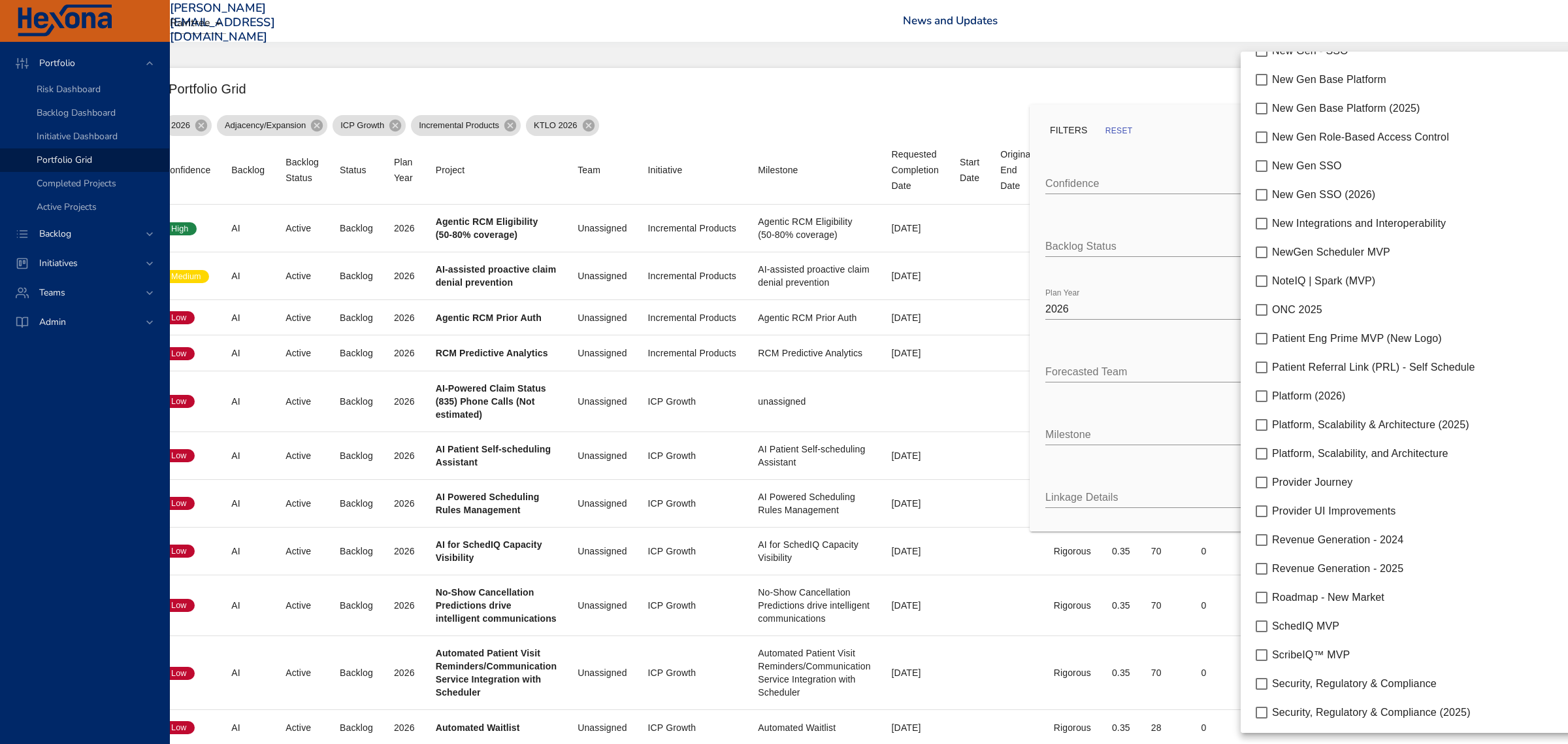
scroll to position [817, 0]
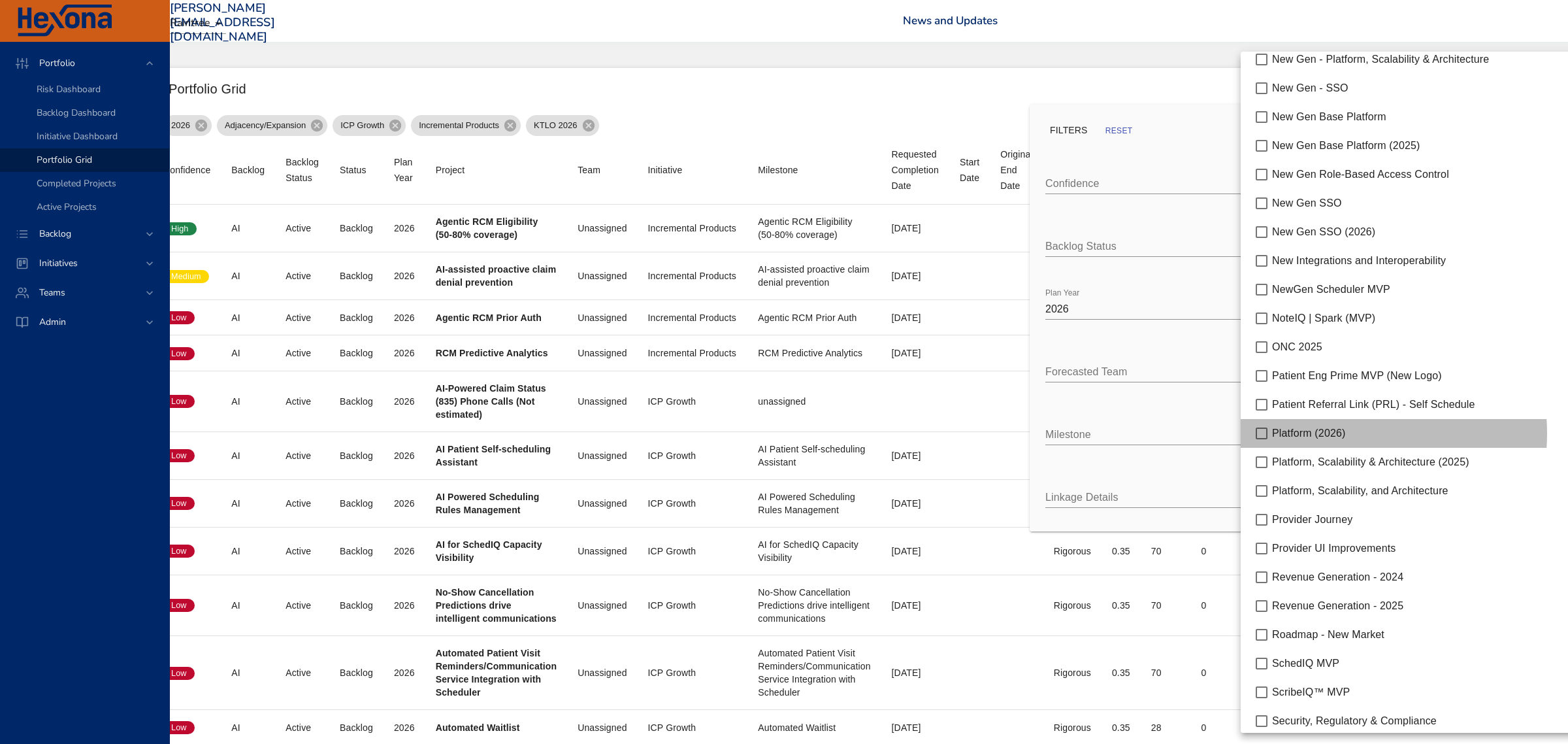
click at [1330, 433] on span "Platform (2026)" at bounding box center [1309, 433] width 73 height 12
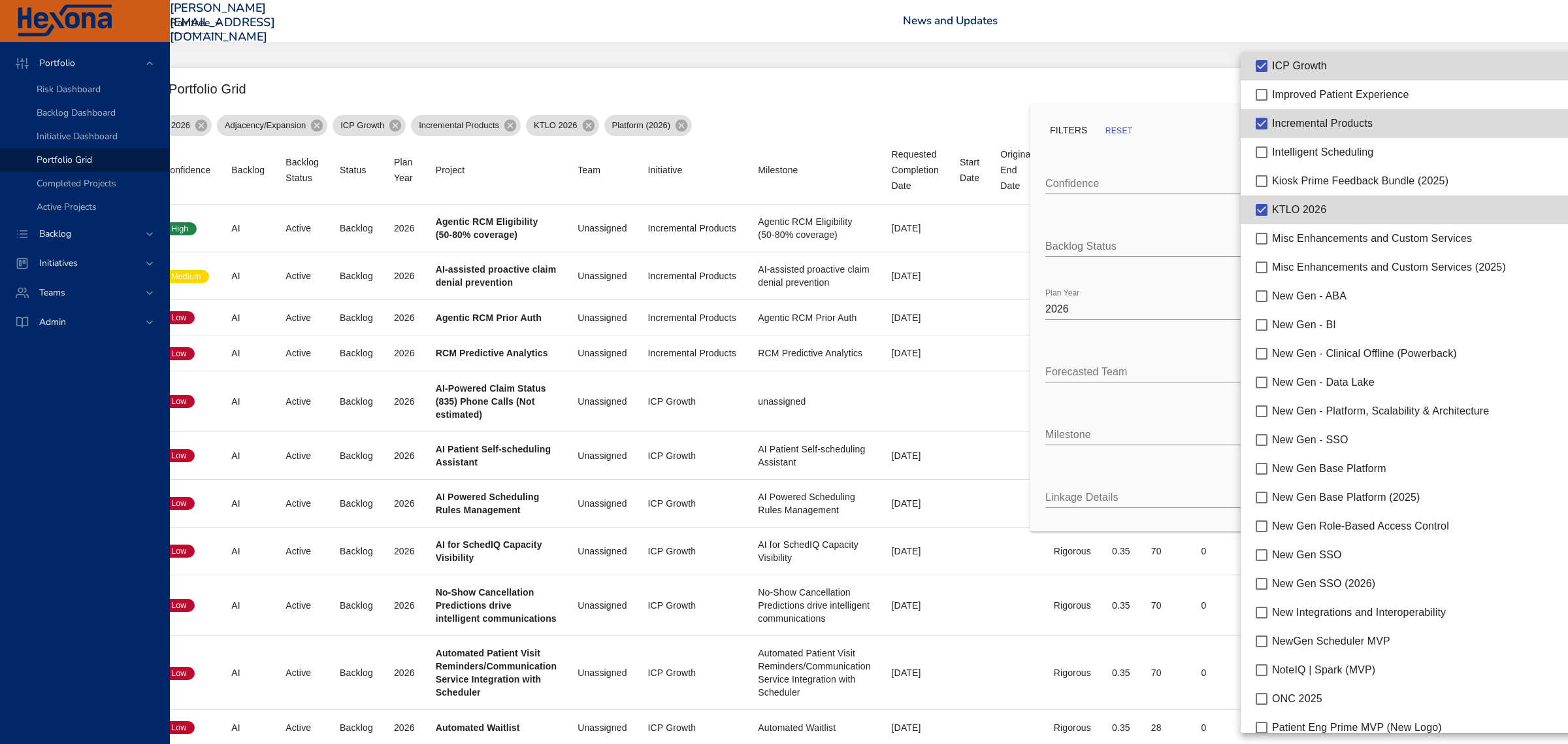
scroll to position [208, 0]
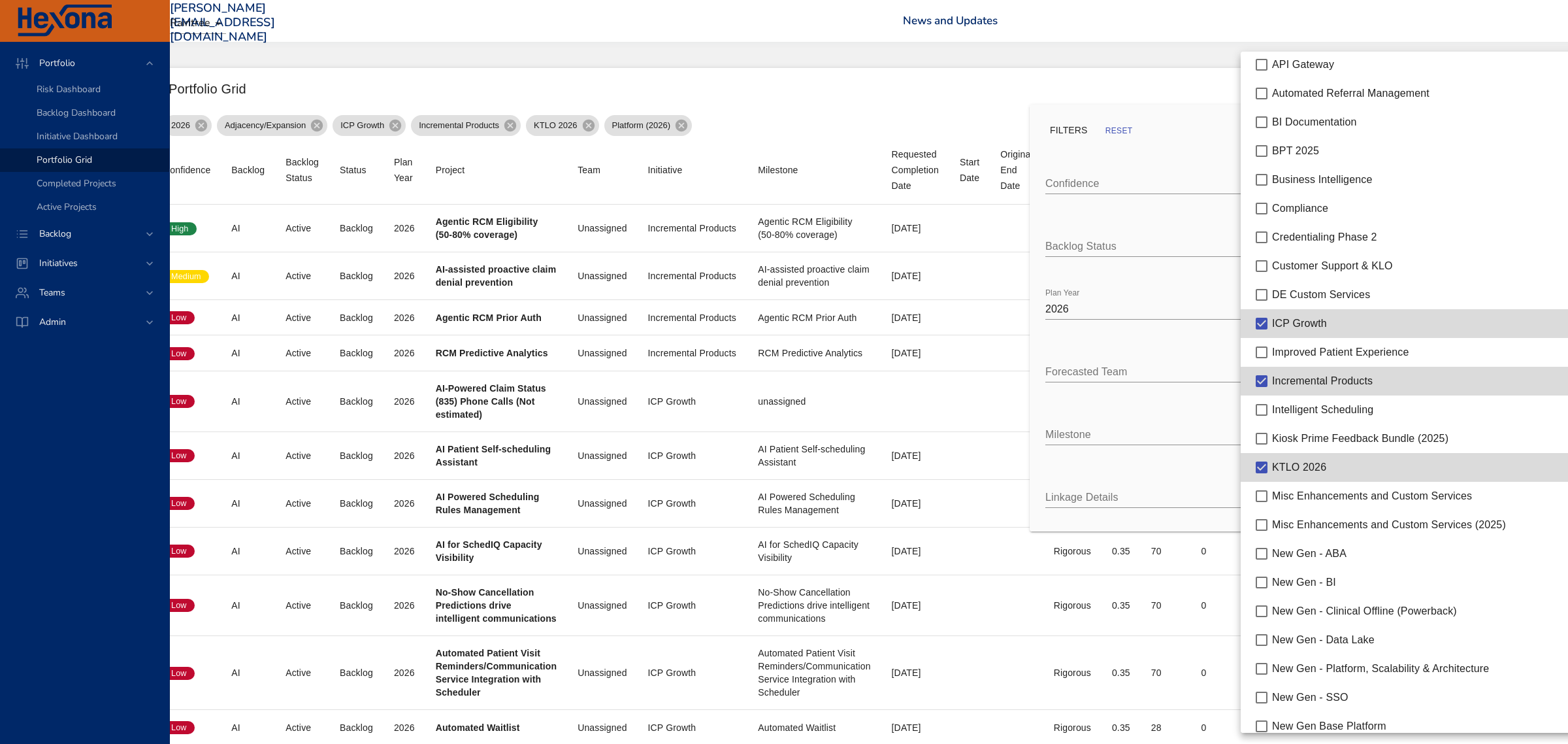
click at [1193, 66] on div at bounding box center [784, 372] width 1568 height 744
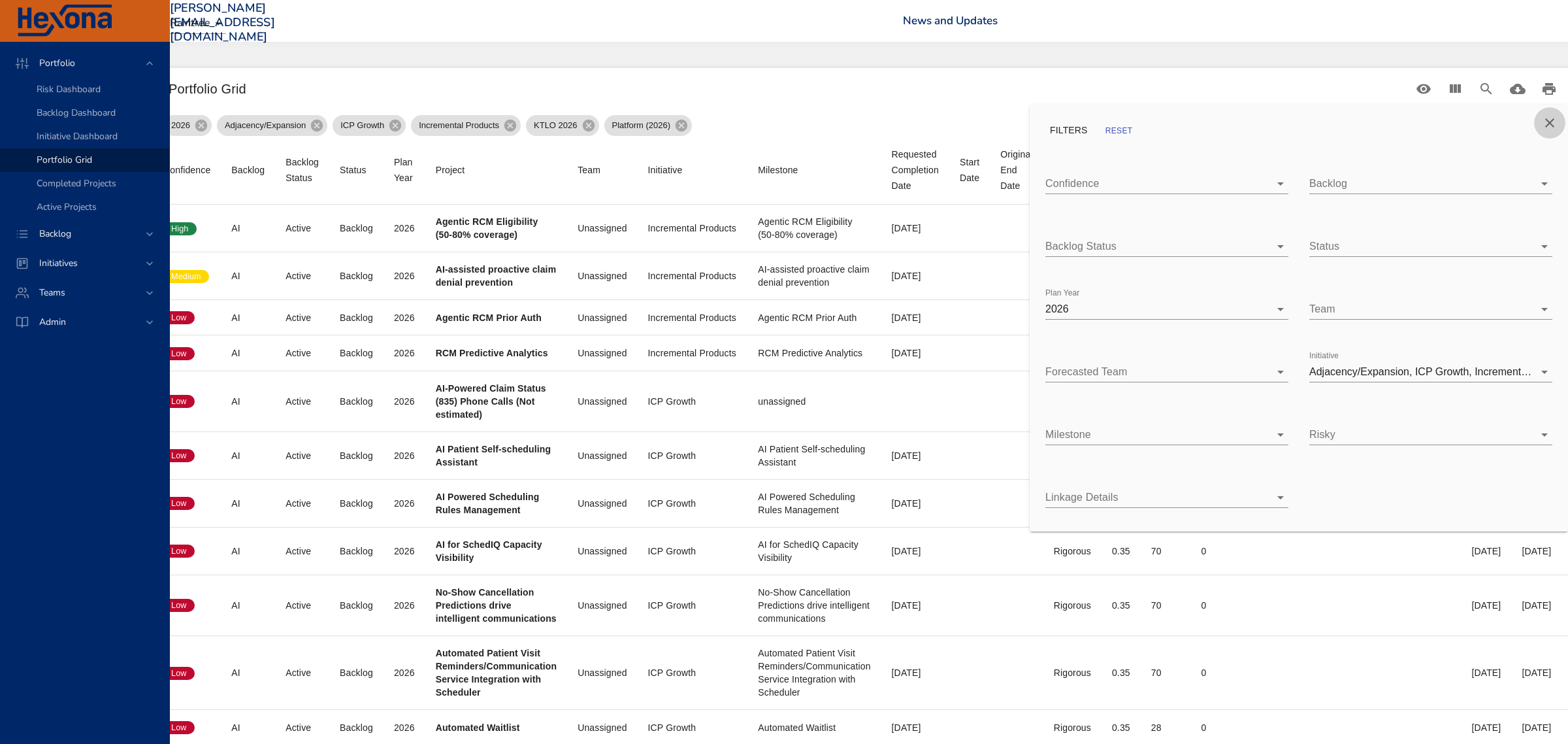
click at [1545, 121] on icon "Close" at bounding box center [1550, 123] width 16 height 16
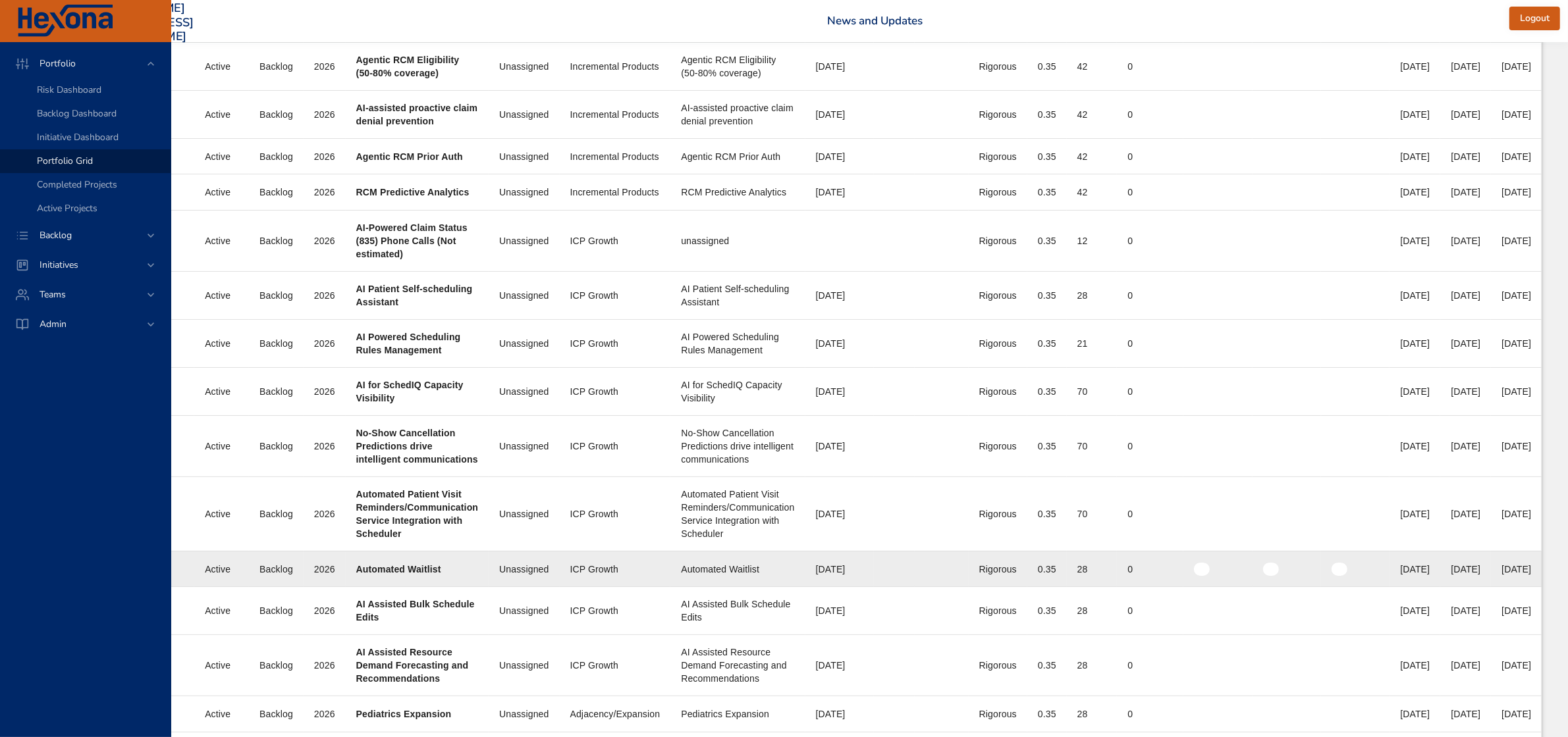
scroll to position [0, 133]
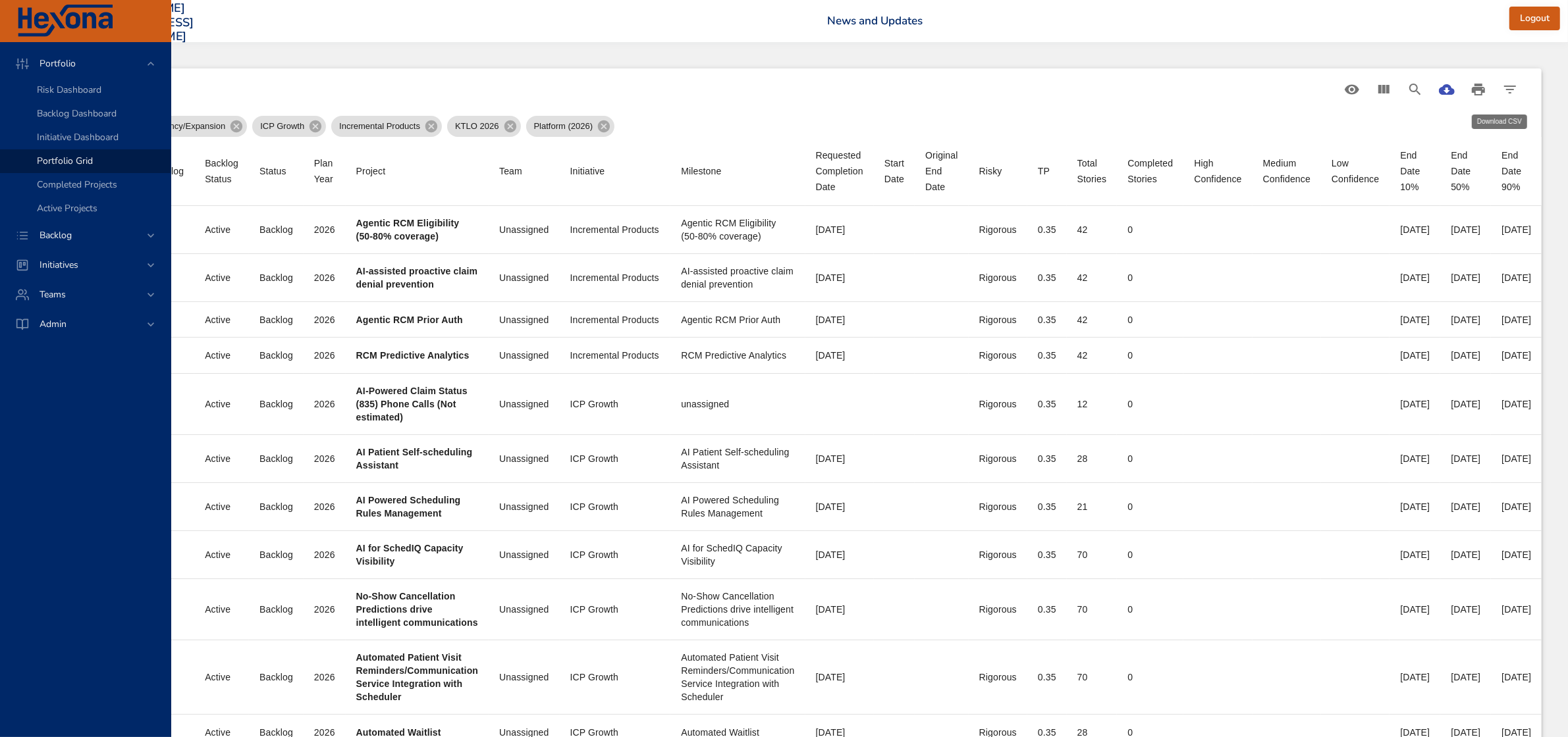
click at [1455, 89] on icon "Download CSV" at bounding box center [1447, 89] width 16 height 11
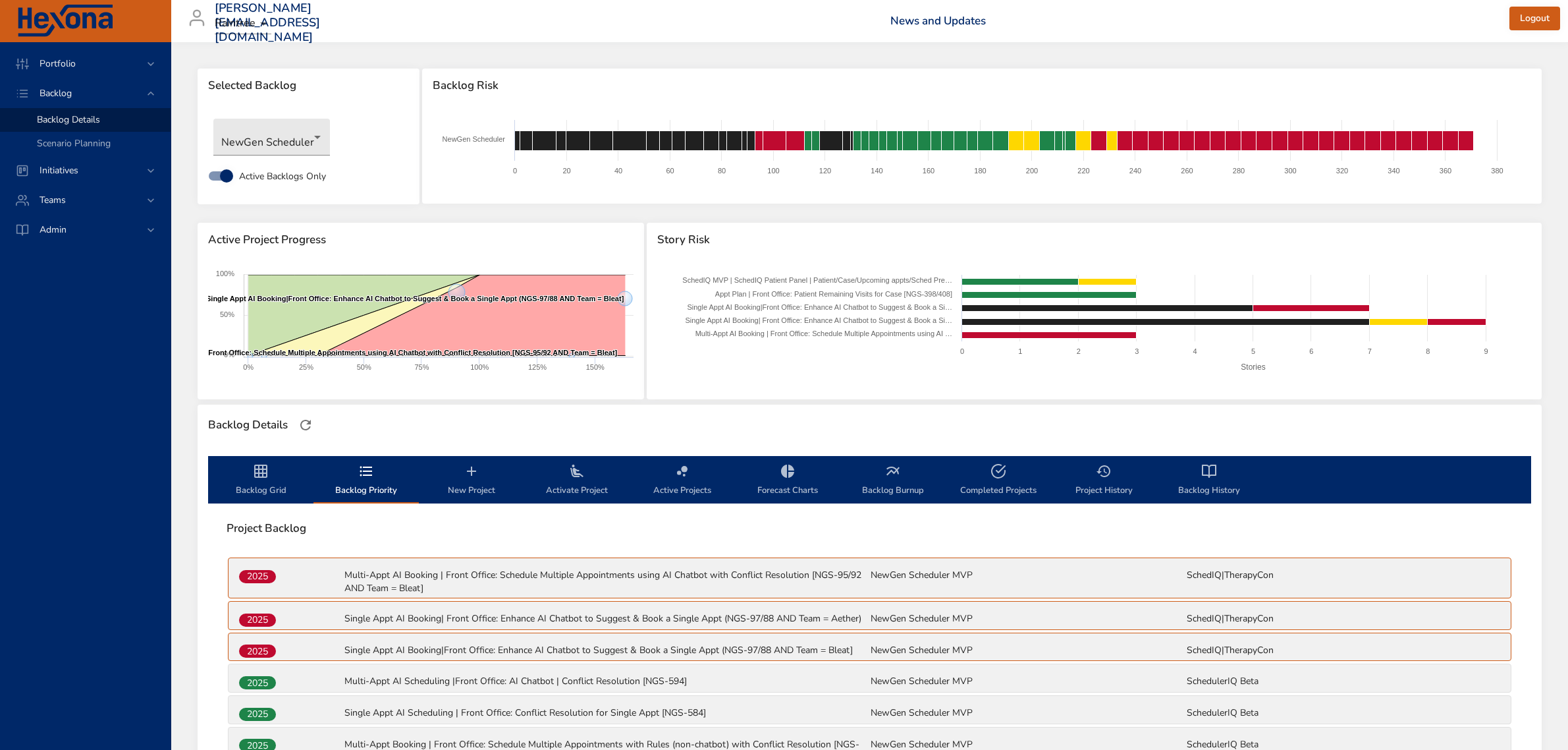
scroll to position [1729, 0]
